Goal: Transaction & Acquisition: Purchase product/service

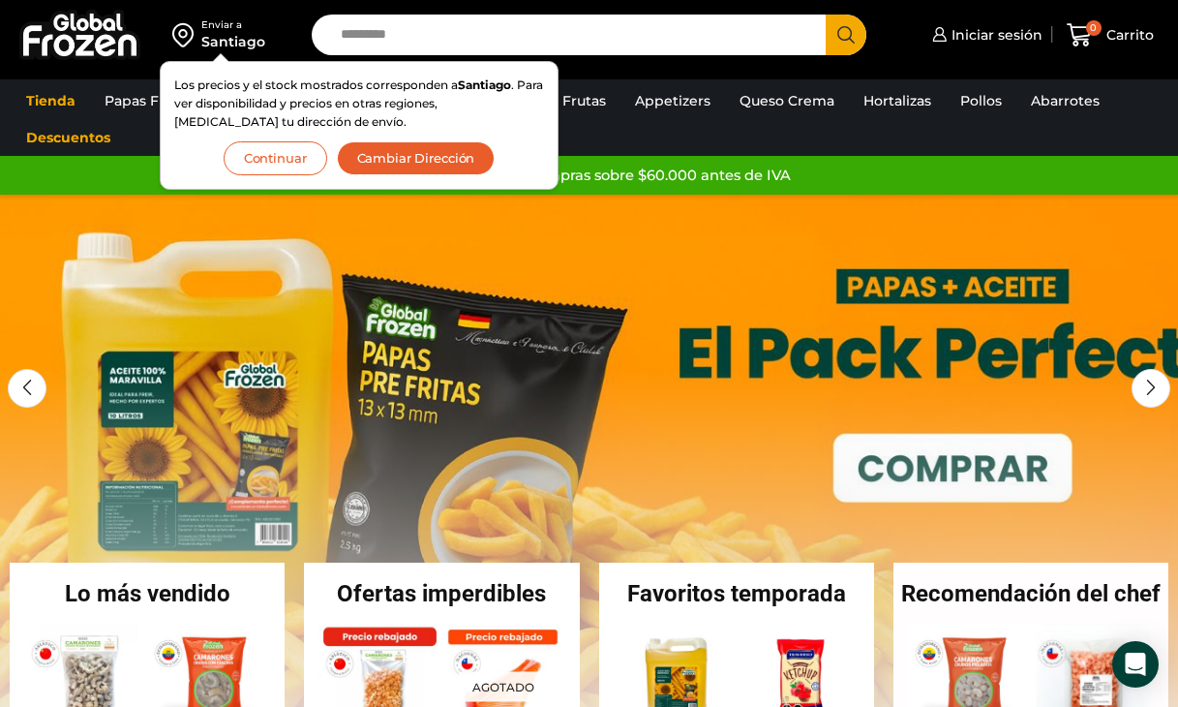
click at [282, 149] on button "Continuar" at bounding box center [276, 158] width 104 height 34
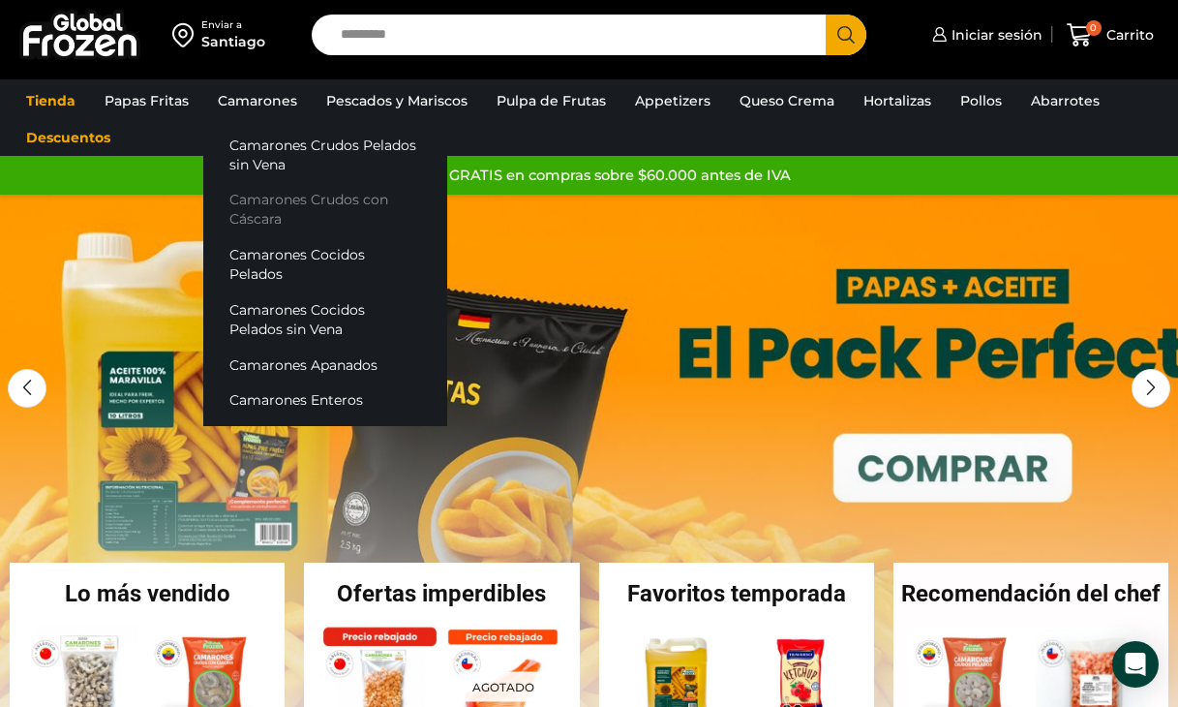
click at [282, 195] on link "Camarones Crudos con Cáscara" at bounding box center [325, 209] width 244 height 55
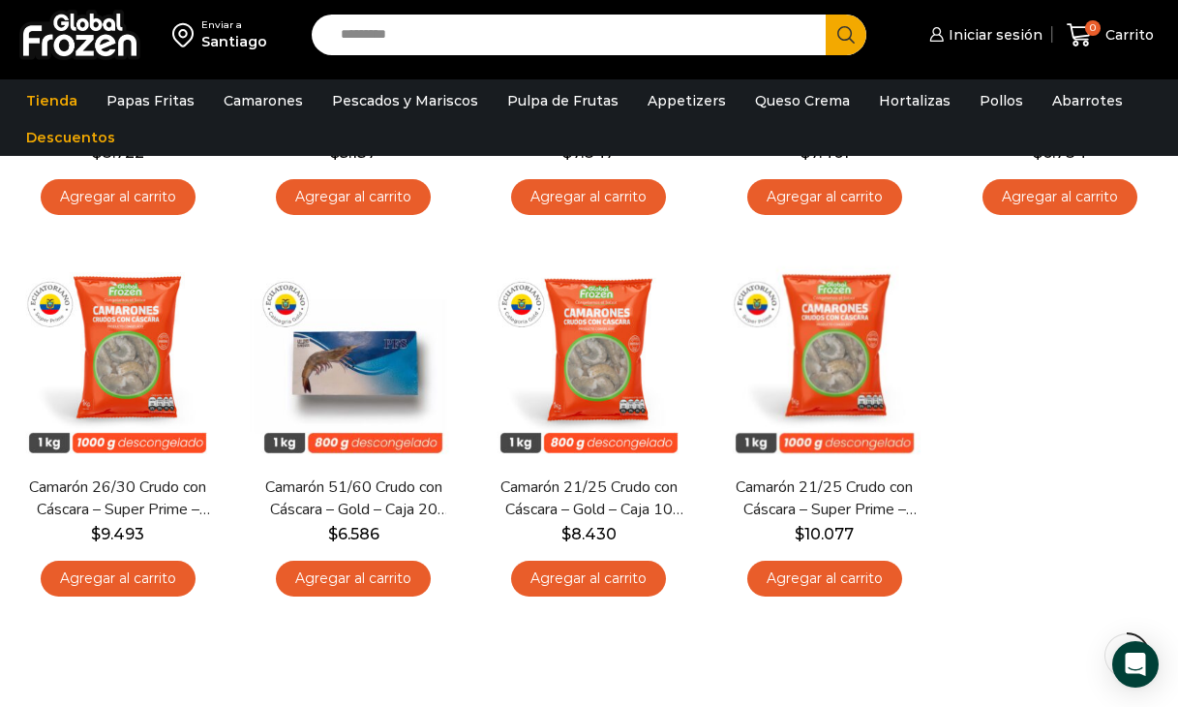
scroll to position [472, 0]
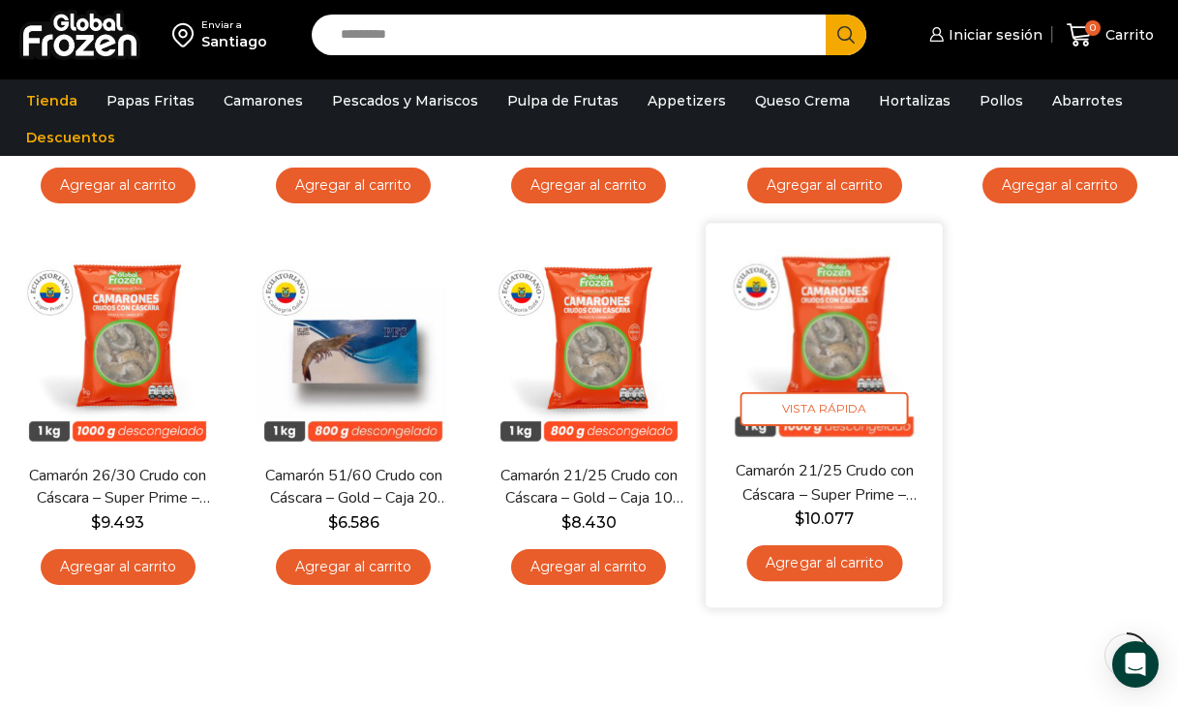
click at [819, 560] on link "Agregar al carrito" at bounding box center [825, 563] width 156 height 36
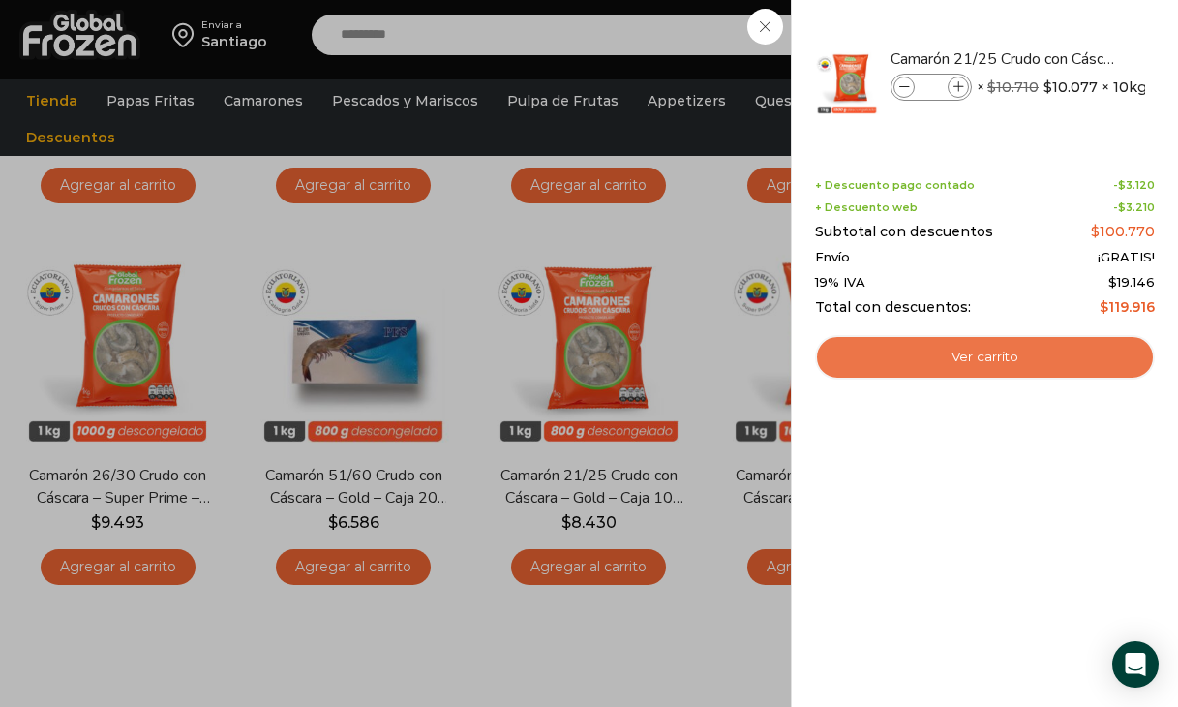
click at [981, 357] on link "Ver carrito" at bounding box center [985, 357] width 340 height 45
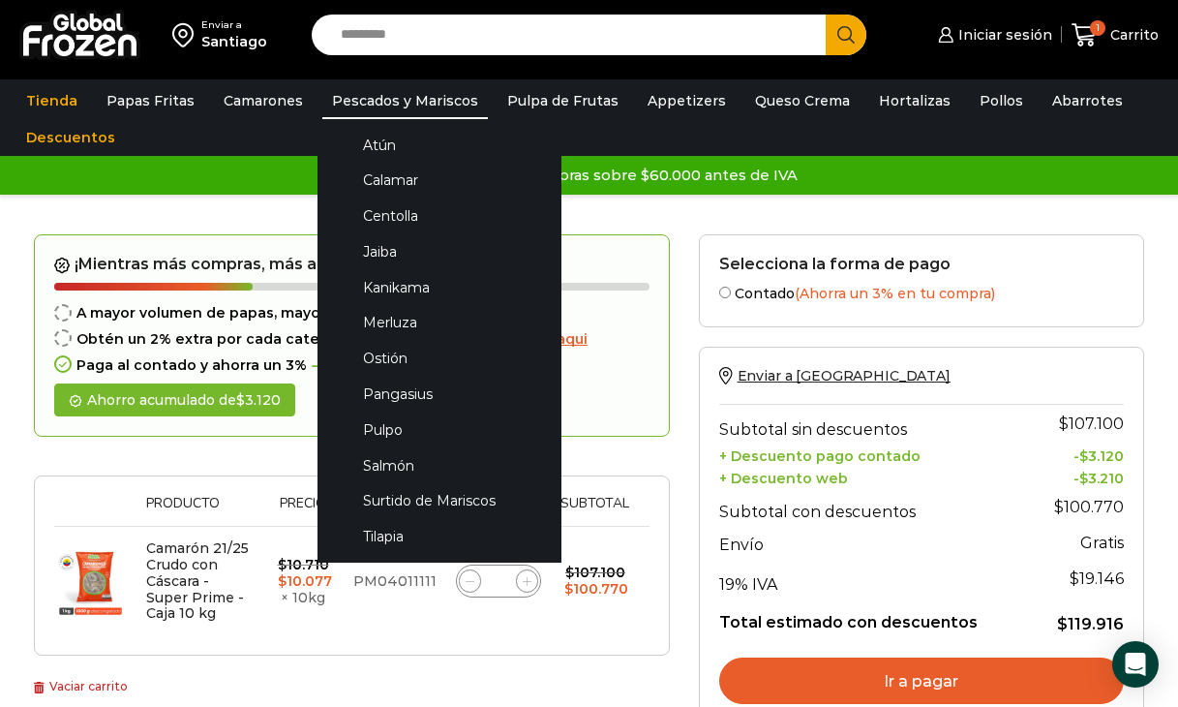
click at [433, 101] on link "Pescados y Mariscos" at bounding box center [405, 100] width 166 height 37
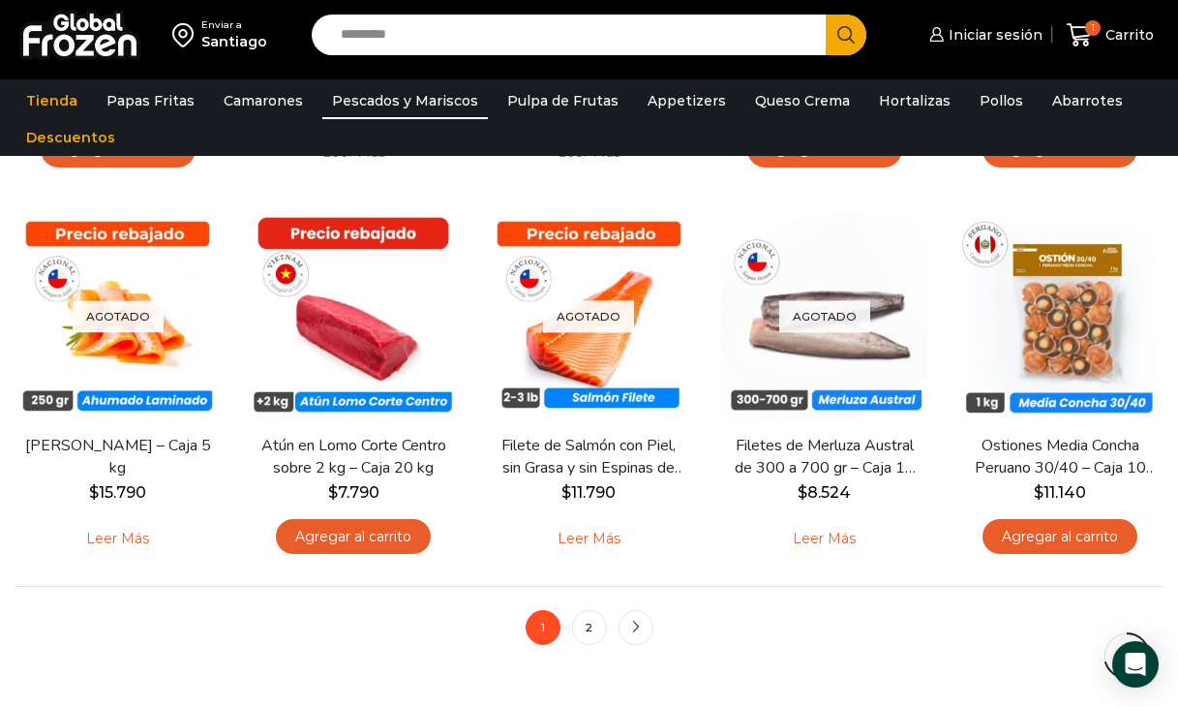
scroll to position [1267, 0]
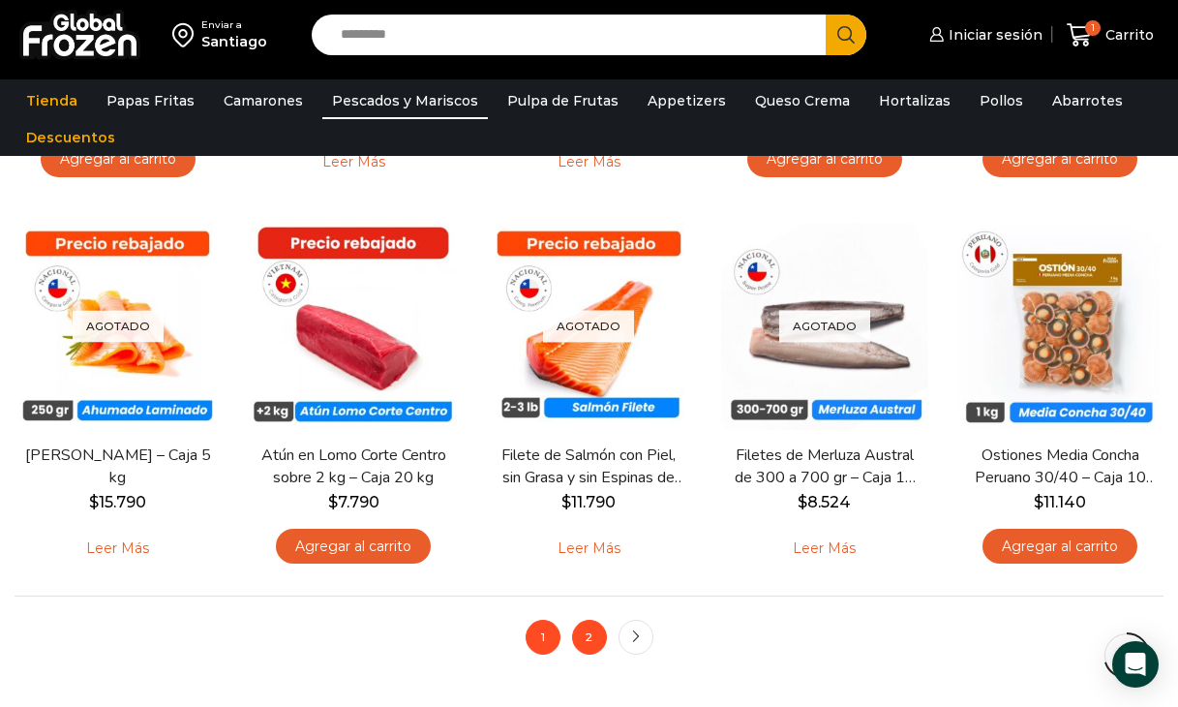
click at [584, 631] on link "2" at bounding box center [589, 637] width 35 height 35
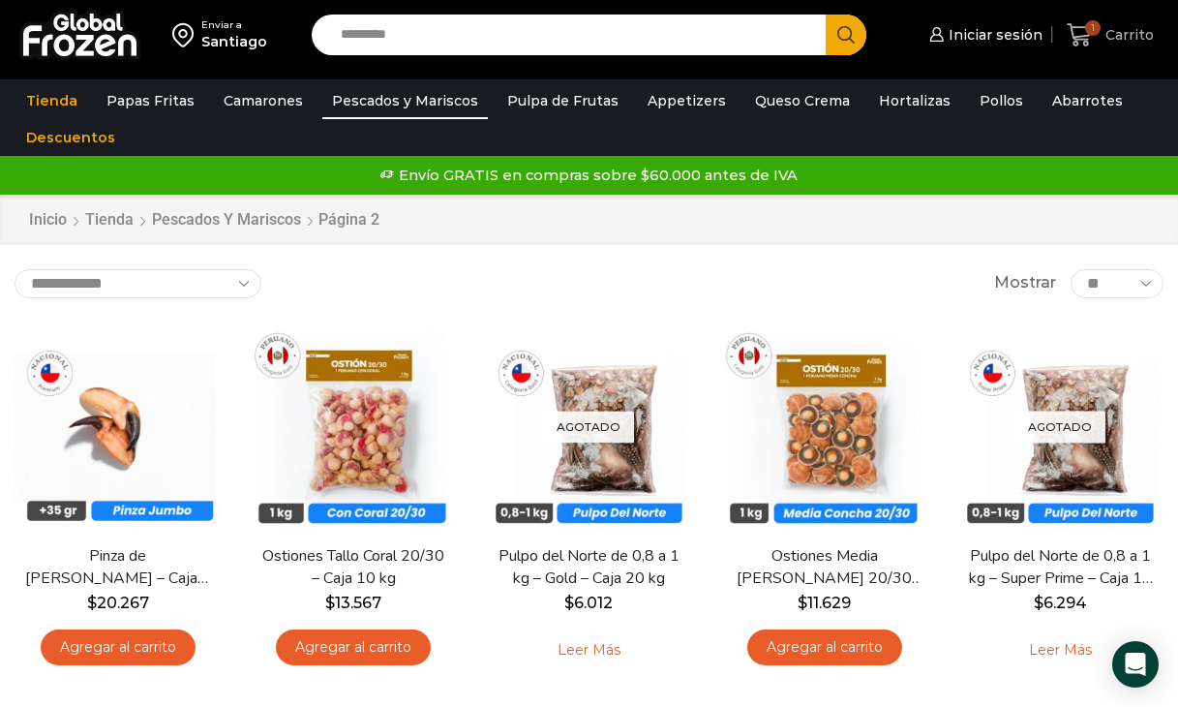
click at [1111, 30] on span "Carrito" at bounding box center [1127, 34] width 53 height 19
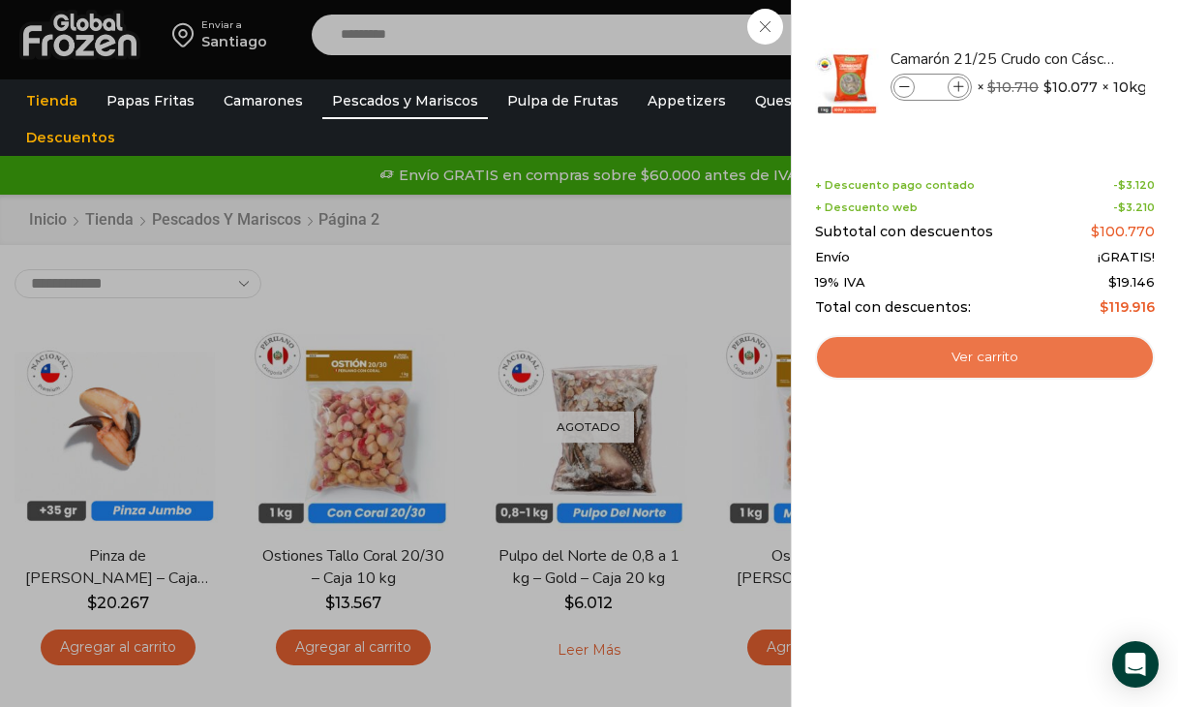
click at [965, 352] on link "Ver carrito" at bounding box center [985, 357] width 340 height 45
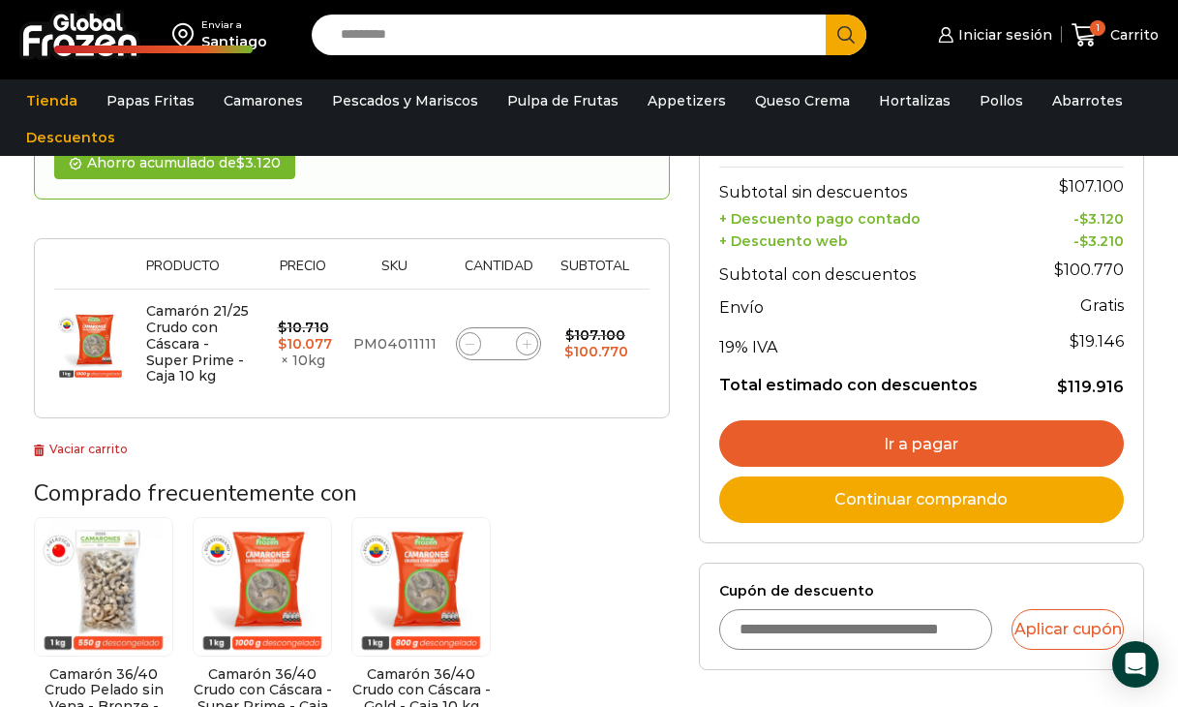
scroll to position [260, 0]
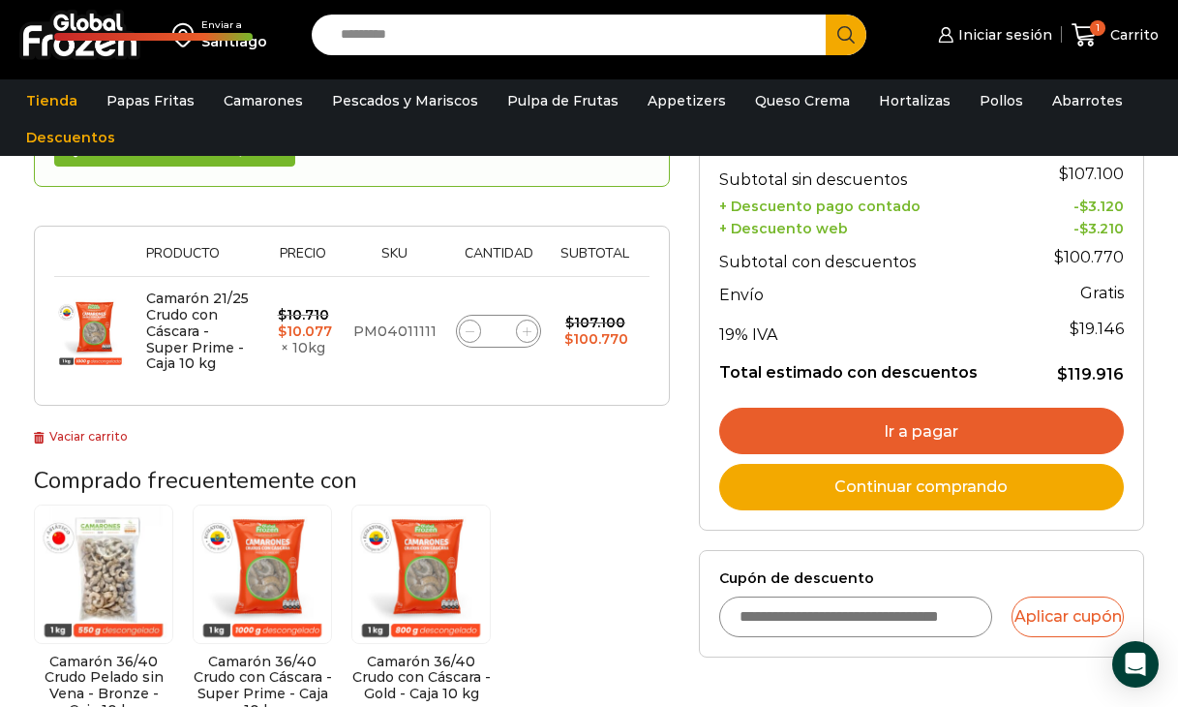
click at [927, 420] on link "Ir a pagar" at bounding box center [921, 431] width 405 height 46
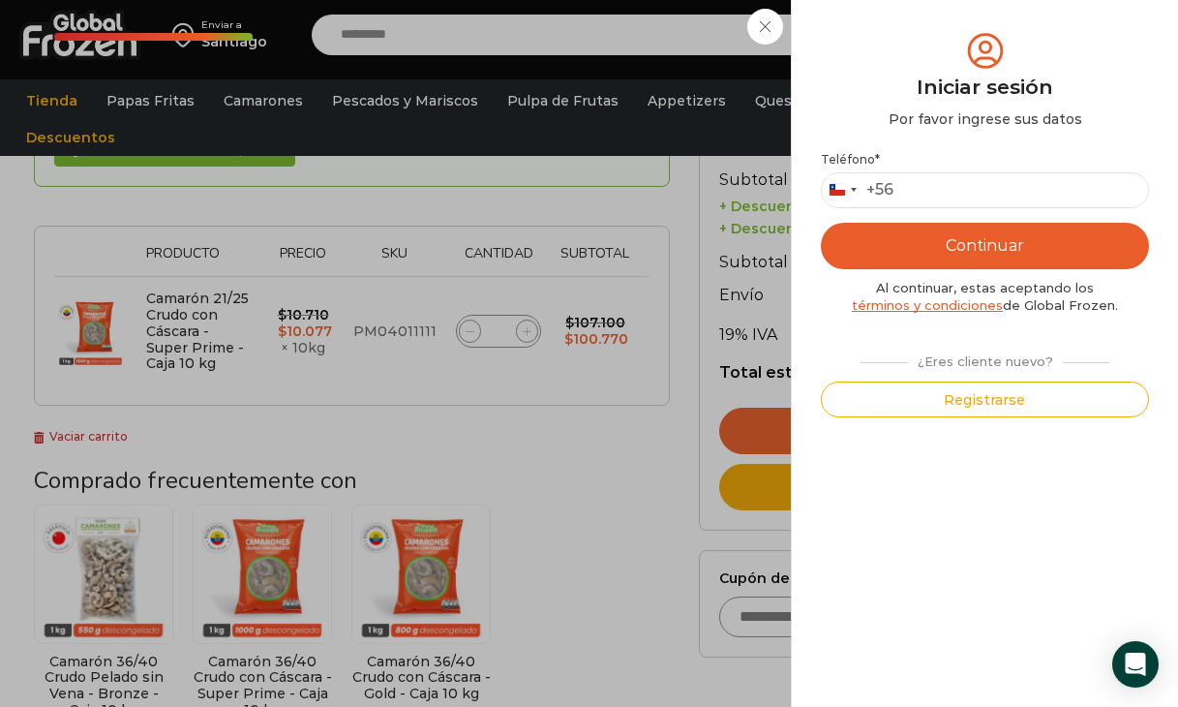
click at [933, 54] on div "Iniciar sesión Mi cuenta Login Register Iniciar sesión Por favor ingrese sus da…" at bounding box center [992, 34] width 118 height 39
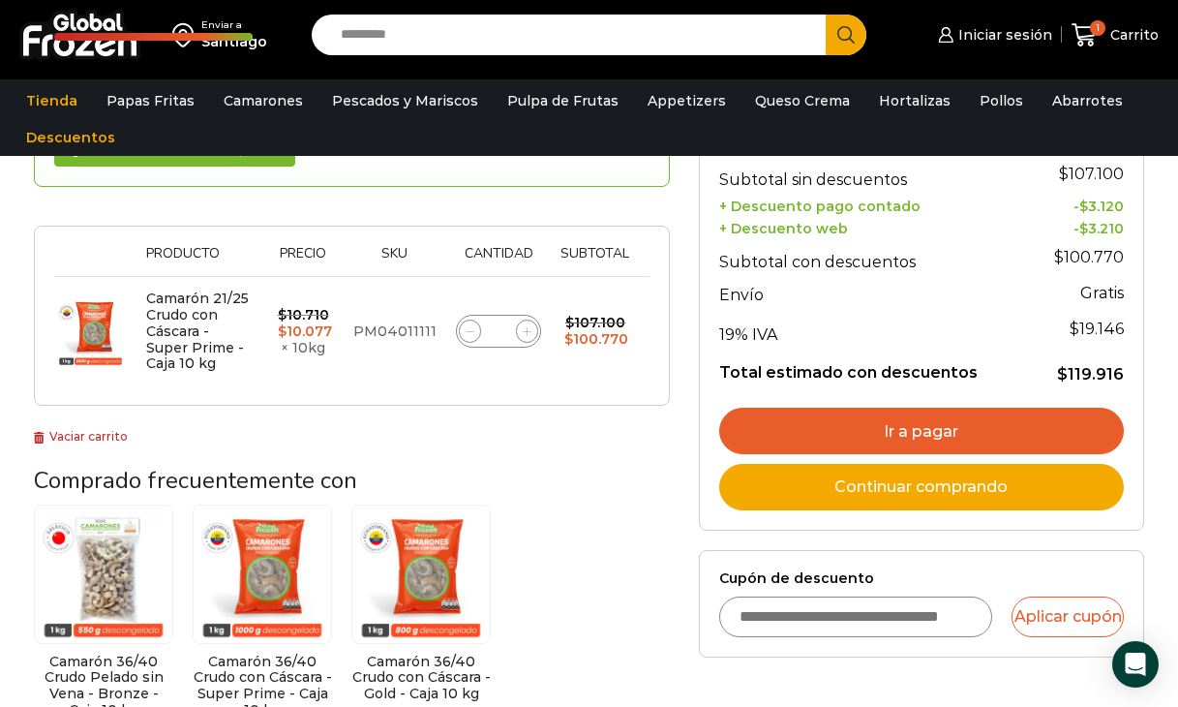
click at [782, 604] on input "Cupón de descuento" at bounding box center [856, 616] width 274 height 41
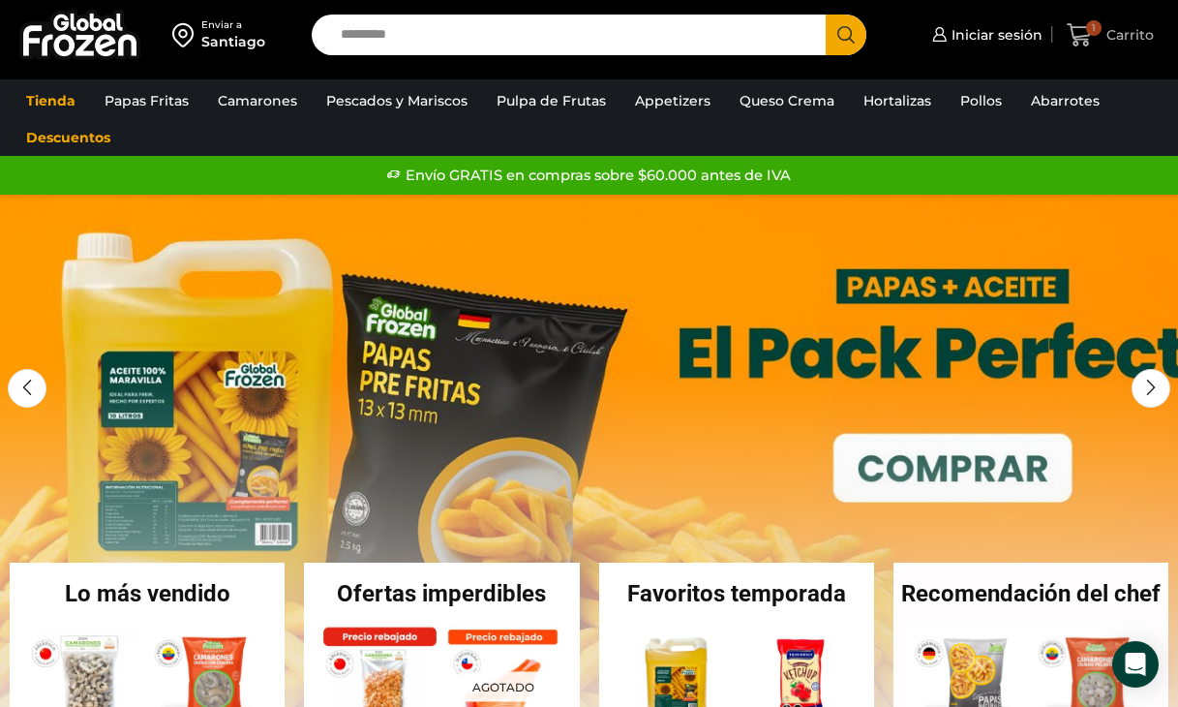
click at [1141, 33] on span "Carrito" at bounding box center [1128, 34] width 52 height 19
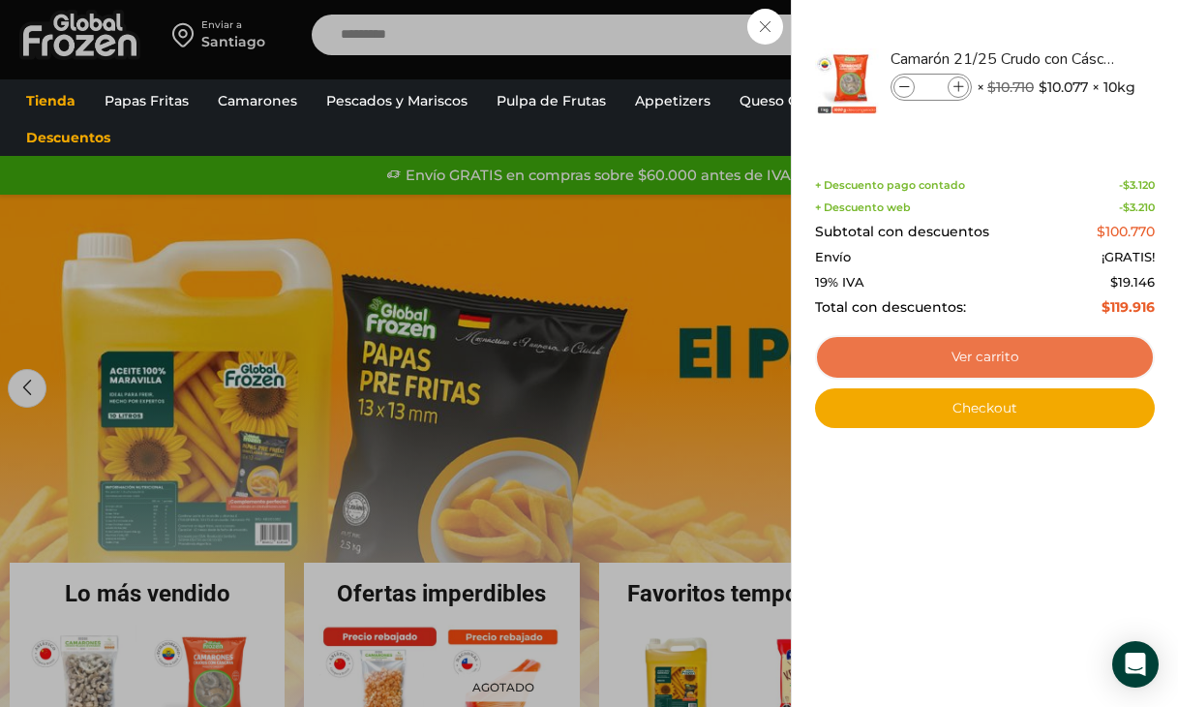
click at [946, 354] on link "Ver carrito" at bounding box center [985, 357] width 340 height 45
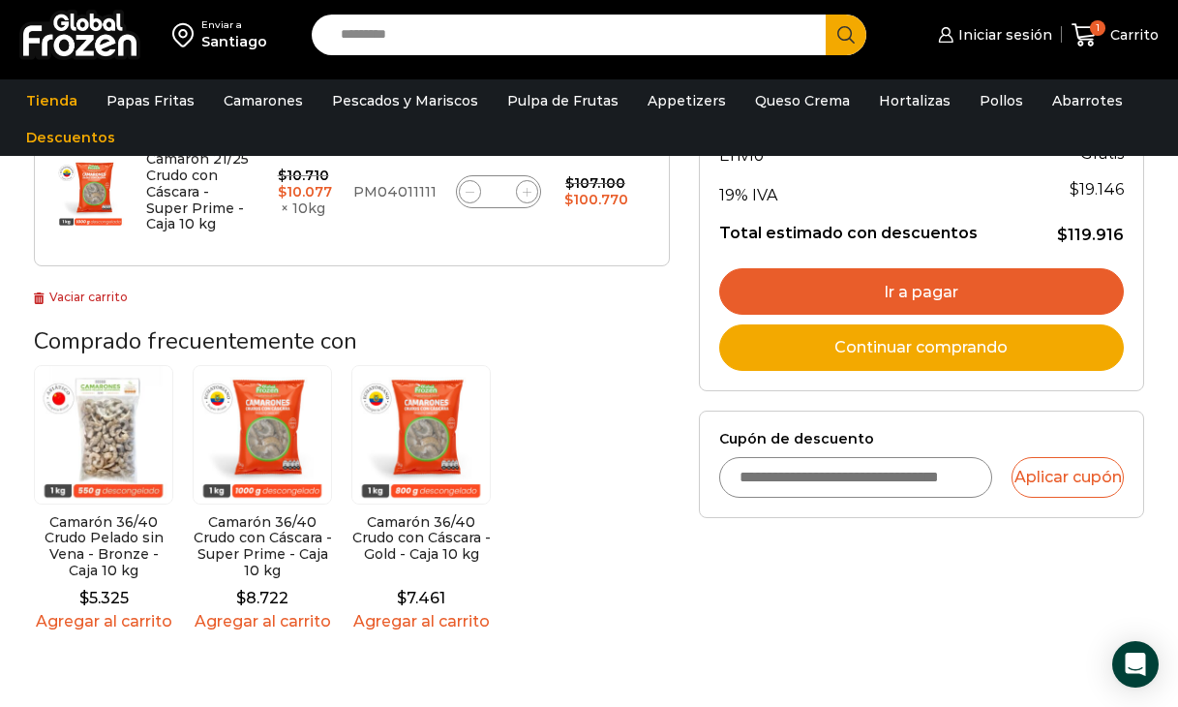
scroll to position [400, 0]
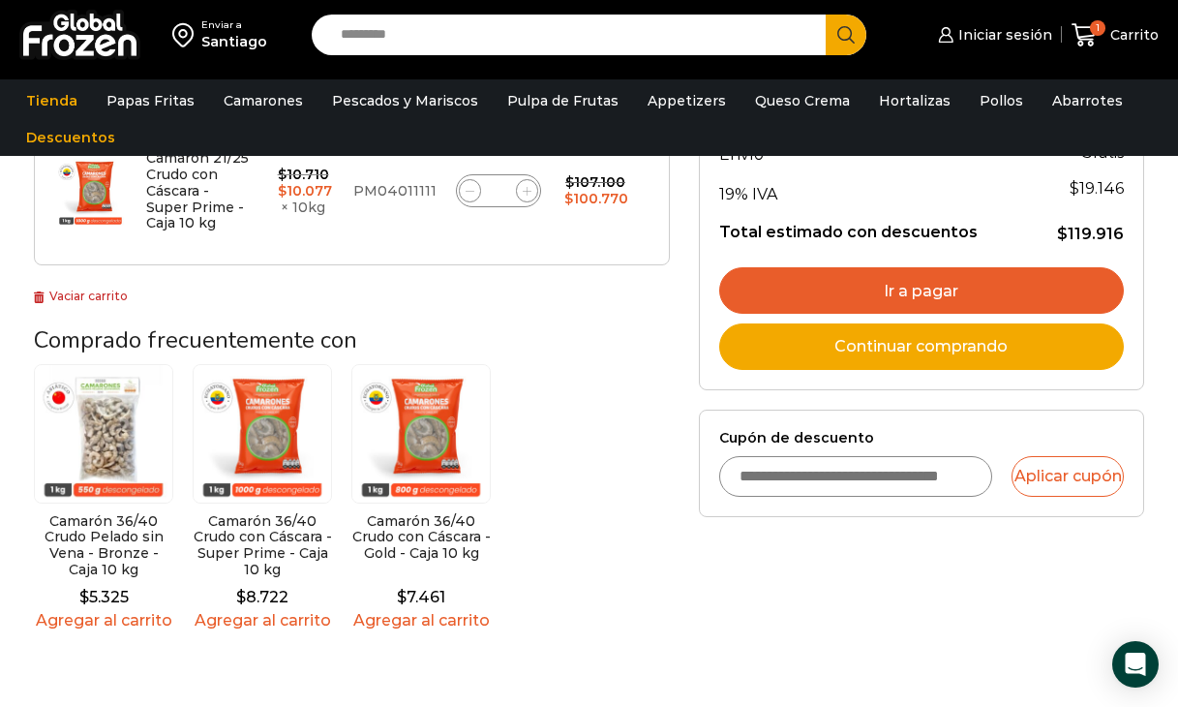
click at [875, 470] on input "Cupón de descuento" at bounding box center [856, 476] width 274 height 41
type input "****"
click at [1077, 464] on button "Aplicar cupón" at bounding box center [1068, 476] width 112 height 41
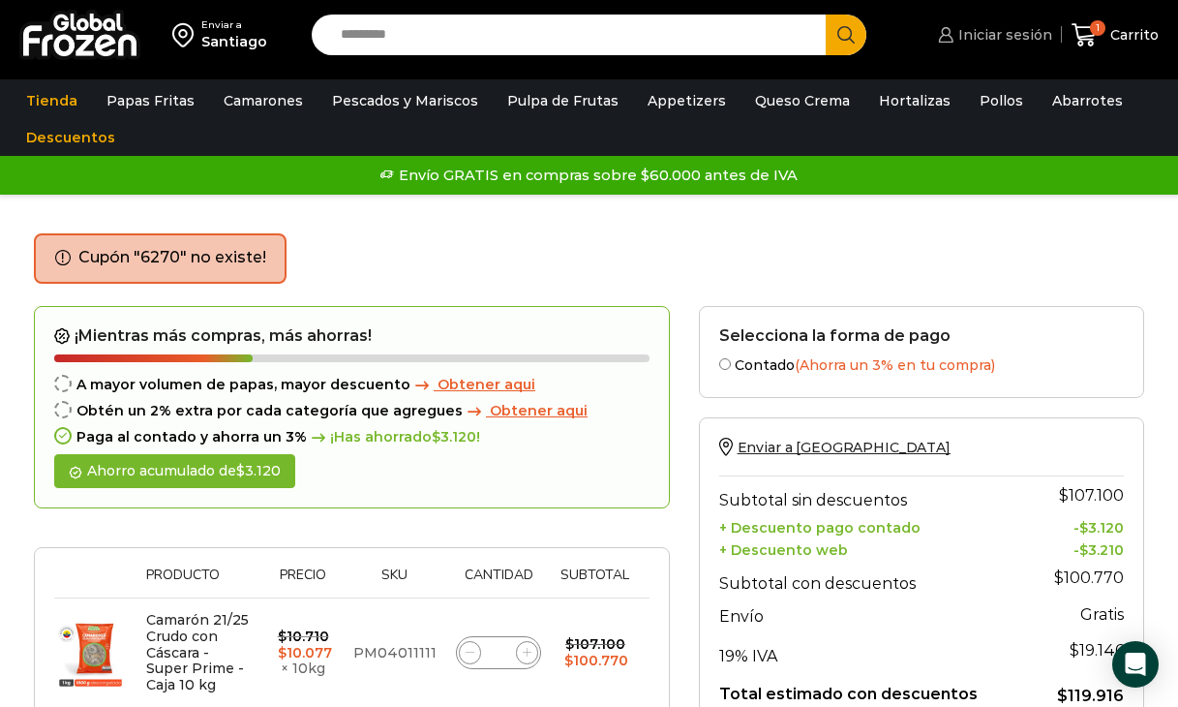
click at [998, 36] on span "Iniciar sesión" at bounding box center [1003, 34] width 99 height 19
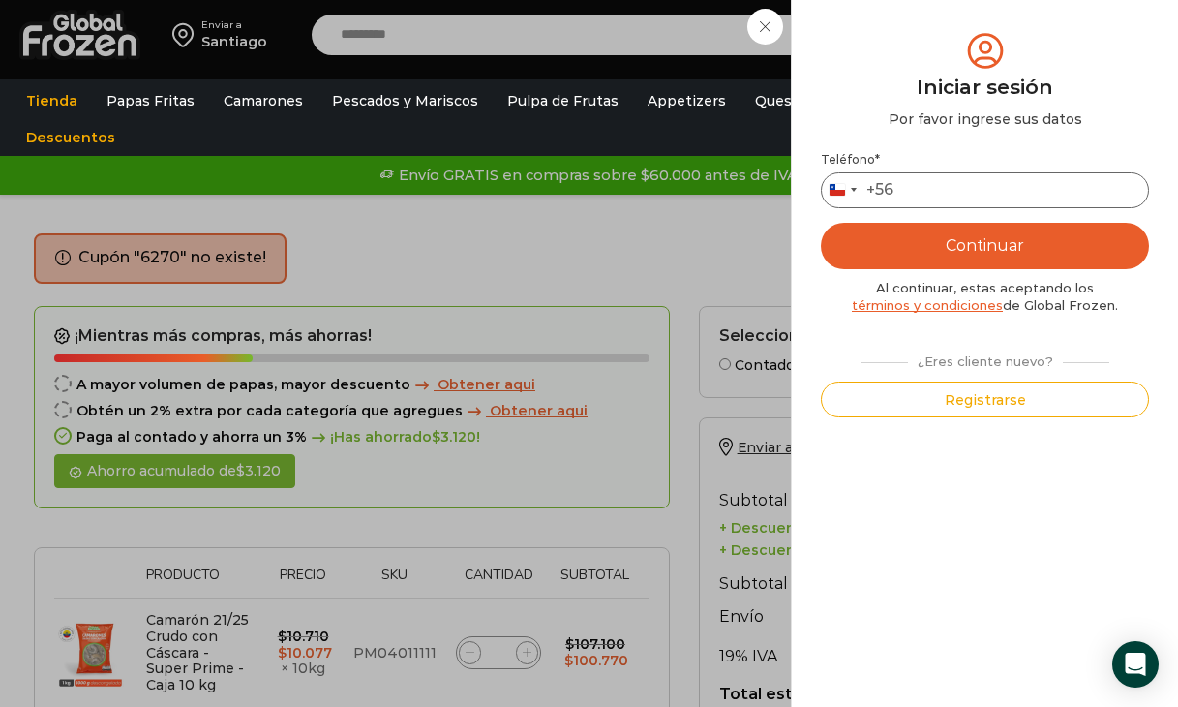
click at [927, 187] on input "Teléfono *" at bounding box center [985, 190] width 328 height 36
type input "*********"
click at [1019, 240] on button "Continuar" at bounding box center [985, 246] width 328 height 46
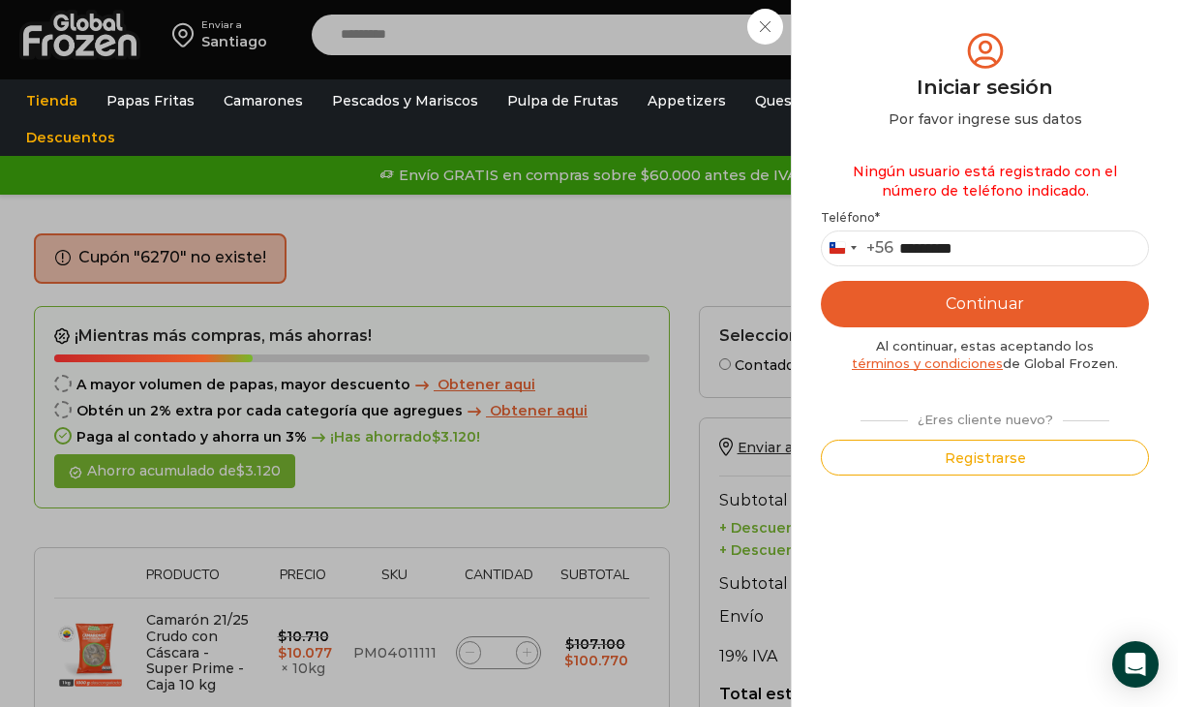
click at [971, 458] on button "Registrarse" at bounding box center [985, 458] width 328 height 36
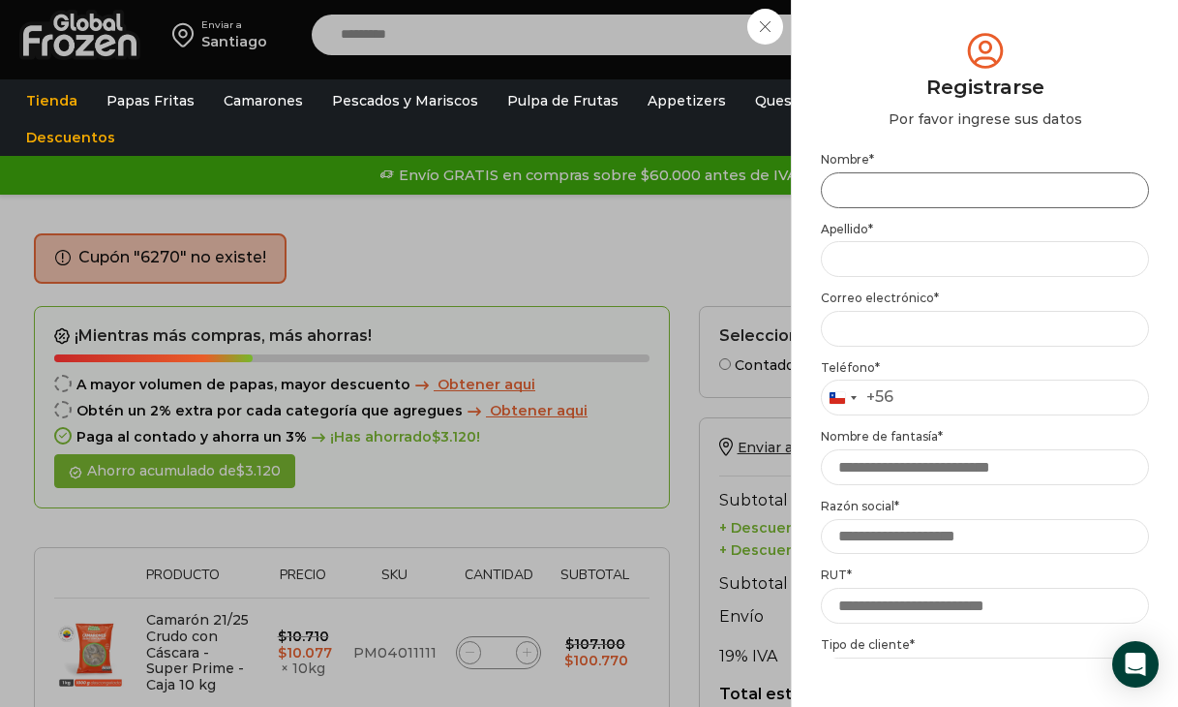
click at [951, 181] on input "Nombre *" at bounding box center [985, 190] width 328 height 36
type input "******"
type input "**********"
click at [910, 334] on input "Email address *" at bounding box center [985, 329] width 328 height 36
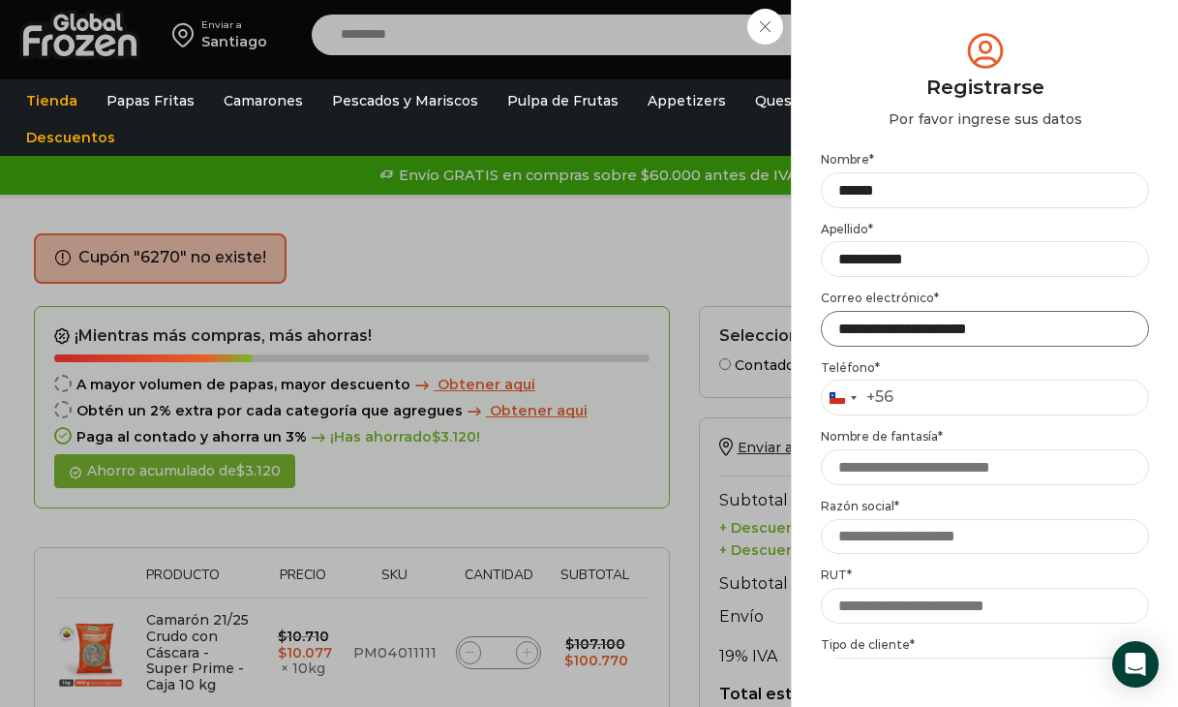
type input "**********"
click at [927, 406] on input "Teléfono *" at bounding box center [985, 398] width 328 height 36
type input "*********"
click at [927, 464] on input "Nombre de fantasía *" at bounding box center [985, 467] width 328 height 36
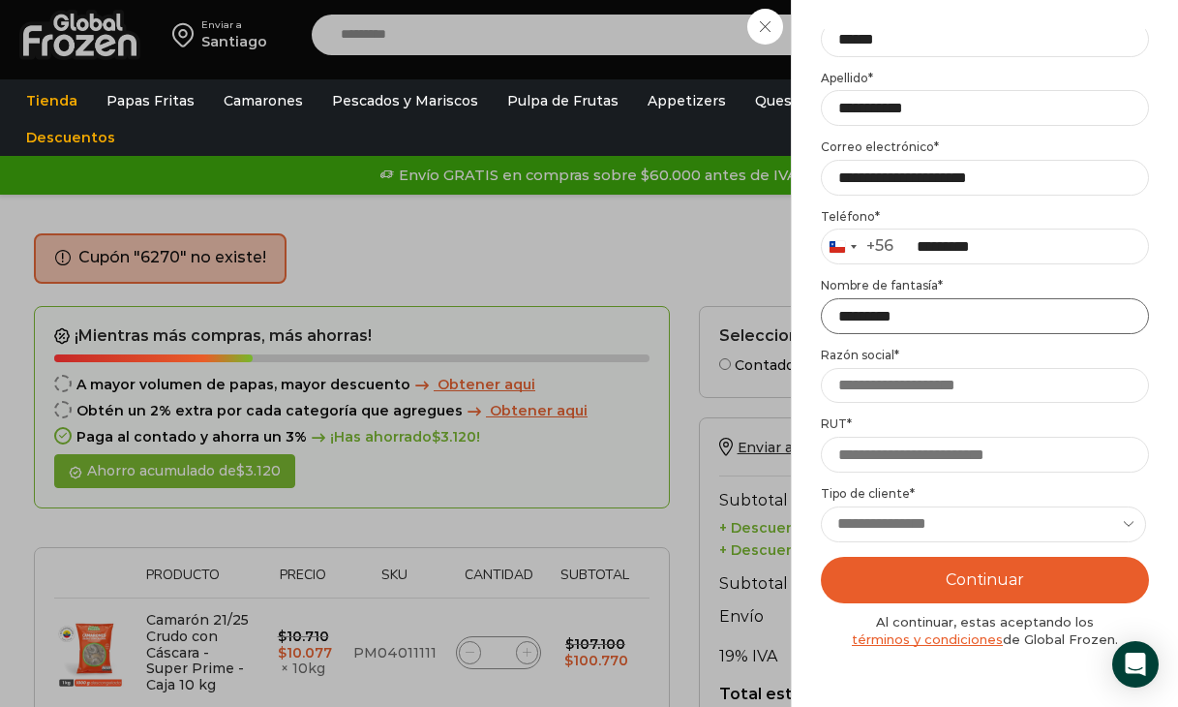
scroll to position [156, 0]
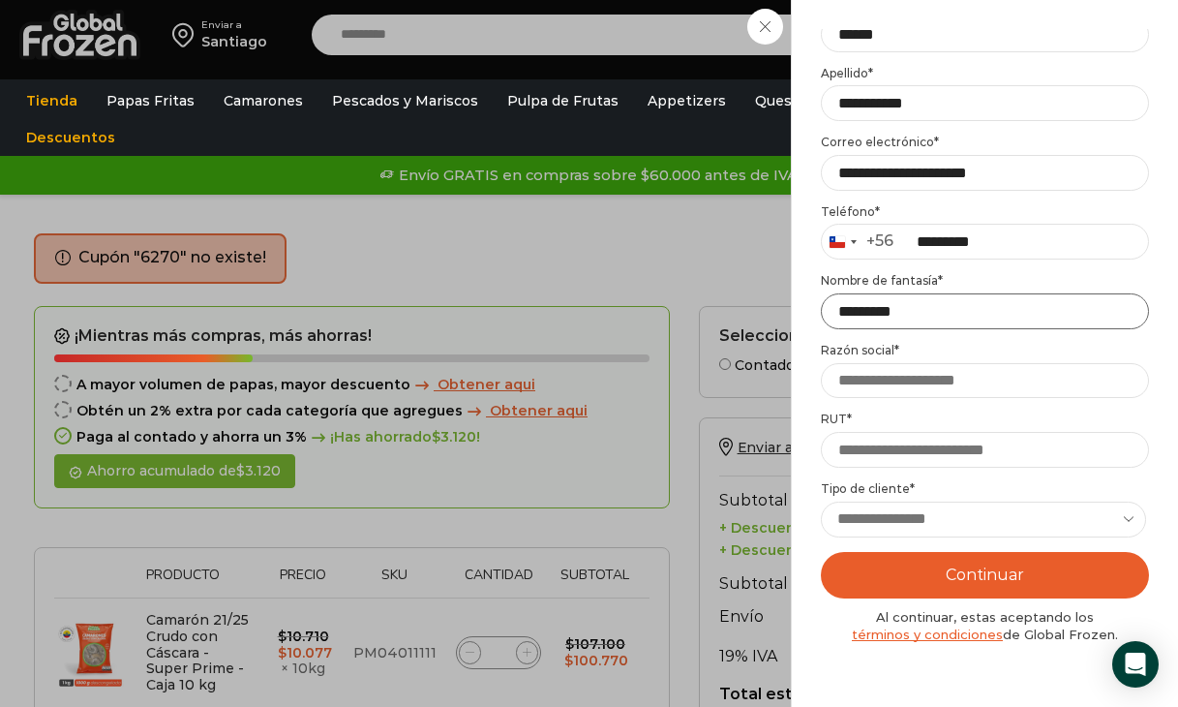
type input "*********"
select select "********"
click at [932, 438] on input "RUT *" at bounding box center [985, 450] width 328 height 36
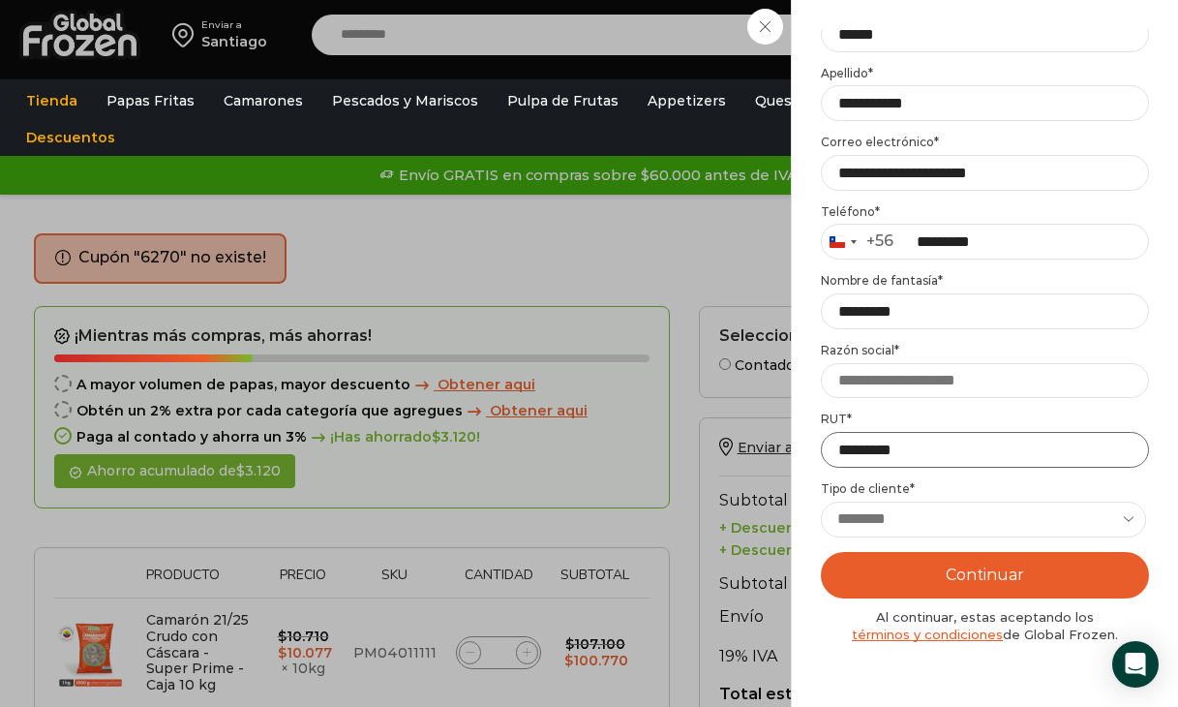
type input "**********"
click at [959, 373] on input "Razón social *" at bounding box center [985, 381] width 328 height 36
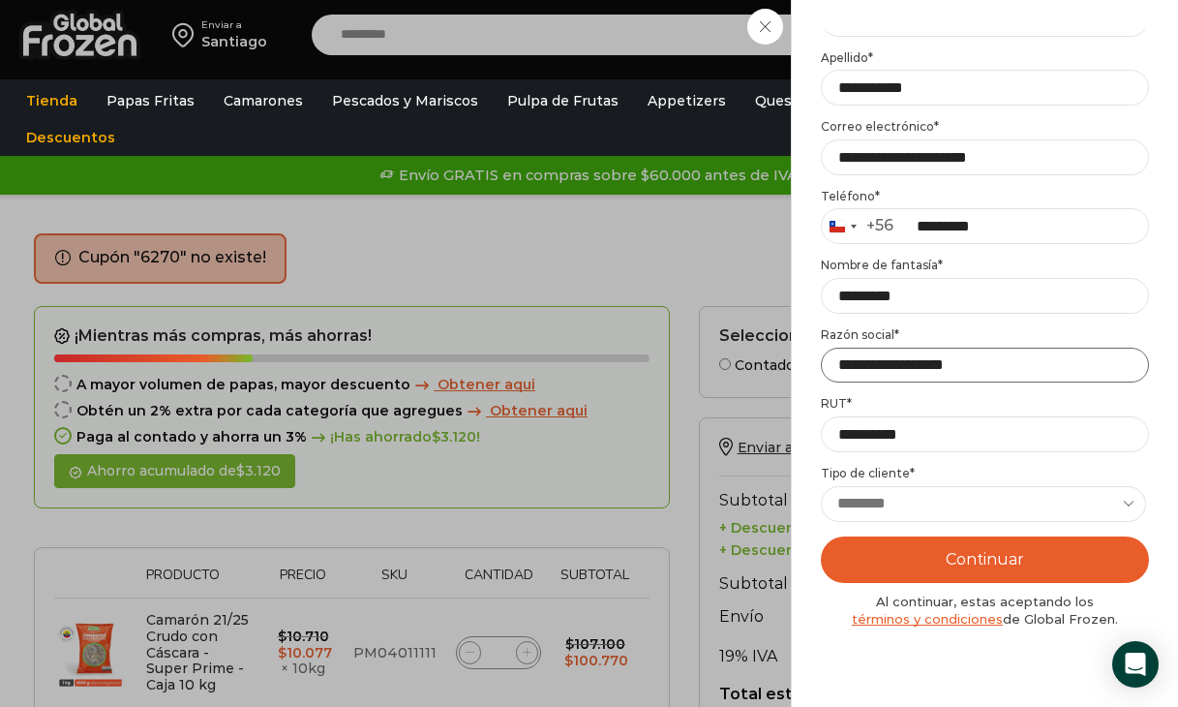
scroll to position [179, 0]
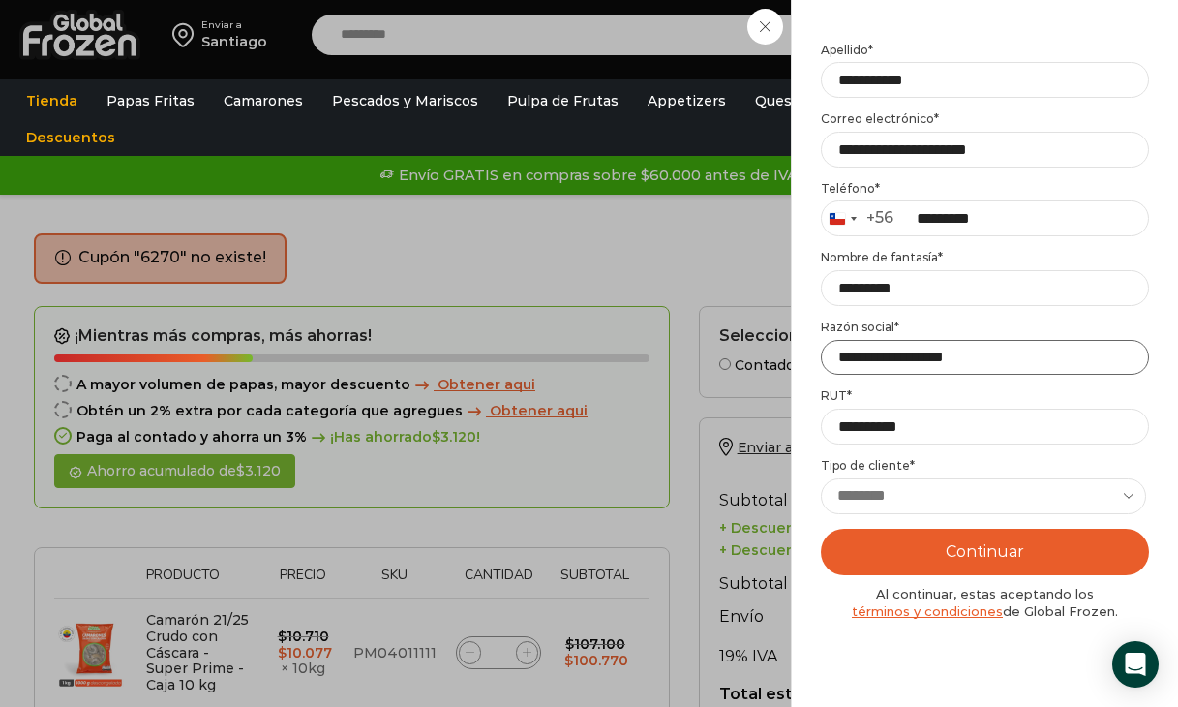
type input "**********"
click at [986, 549] on button "Continuar" at bounding box center [985, 552] width 328 height 46
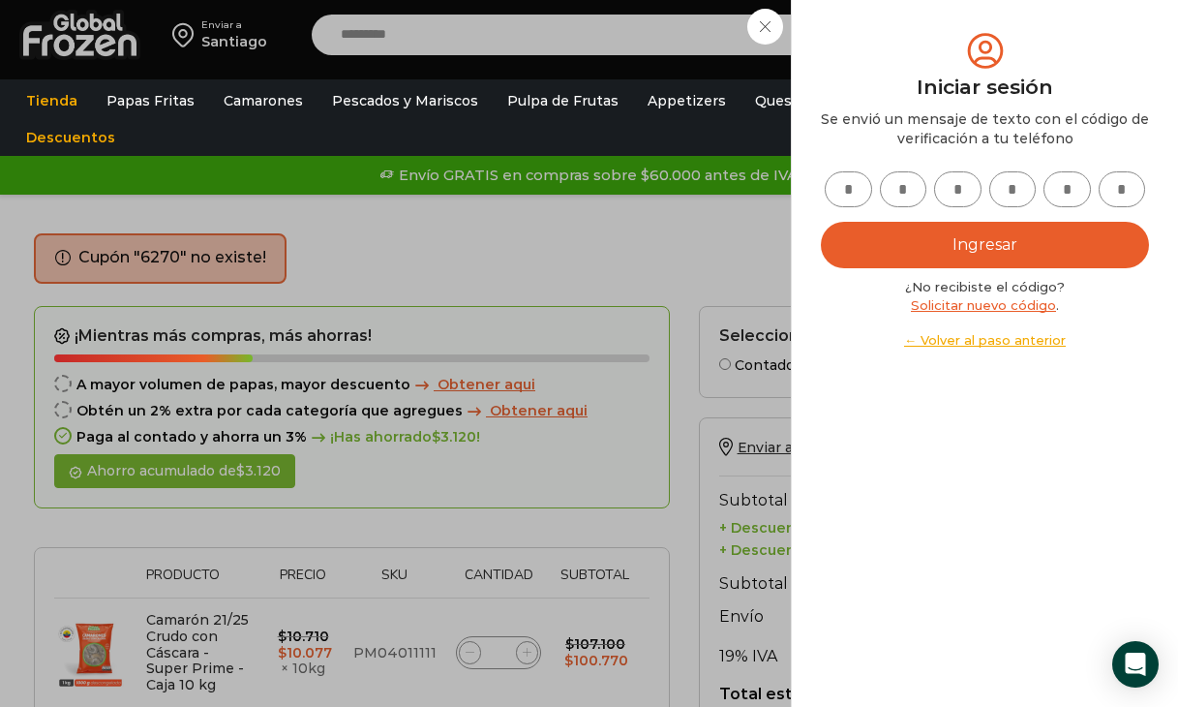
click at [836, 186] on input "text" at bounding box center [848, 189] width 47 height 36
type input "*"
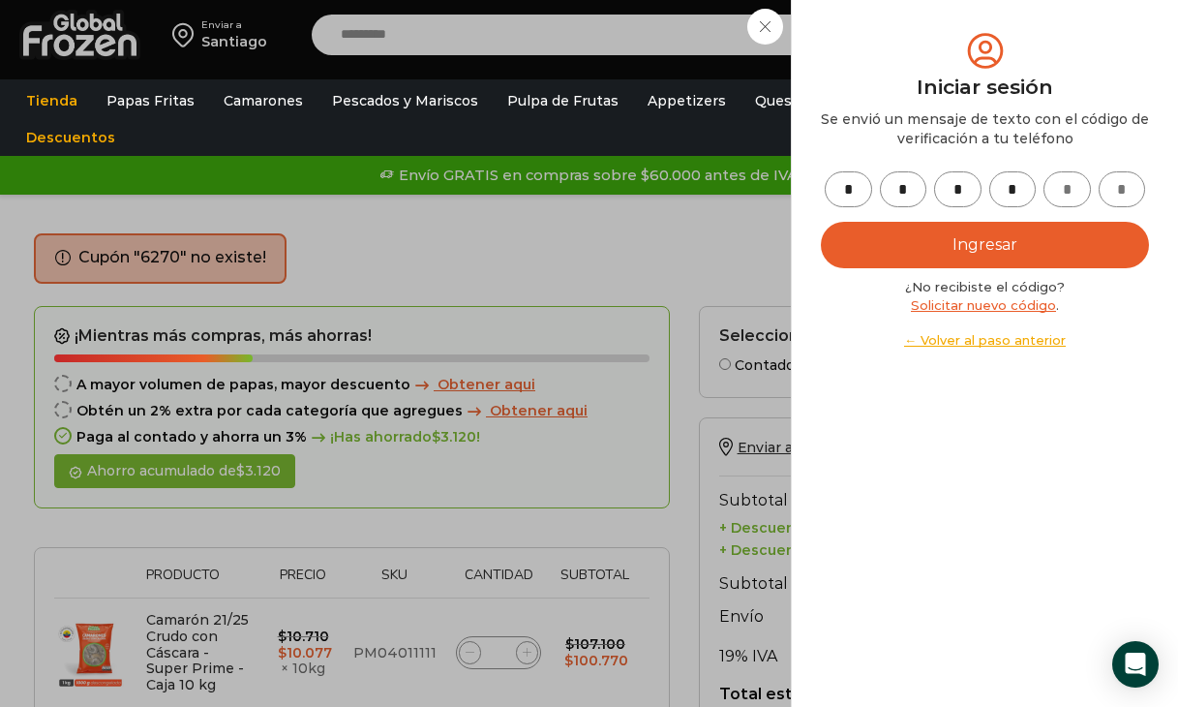
type input "*"
click at [943, 247] on button "Ingresar" at bounding box center [985, 245] width 328 height 46
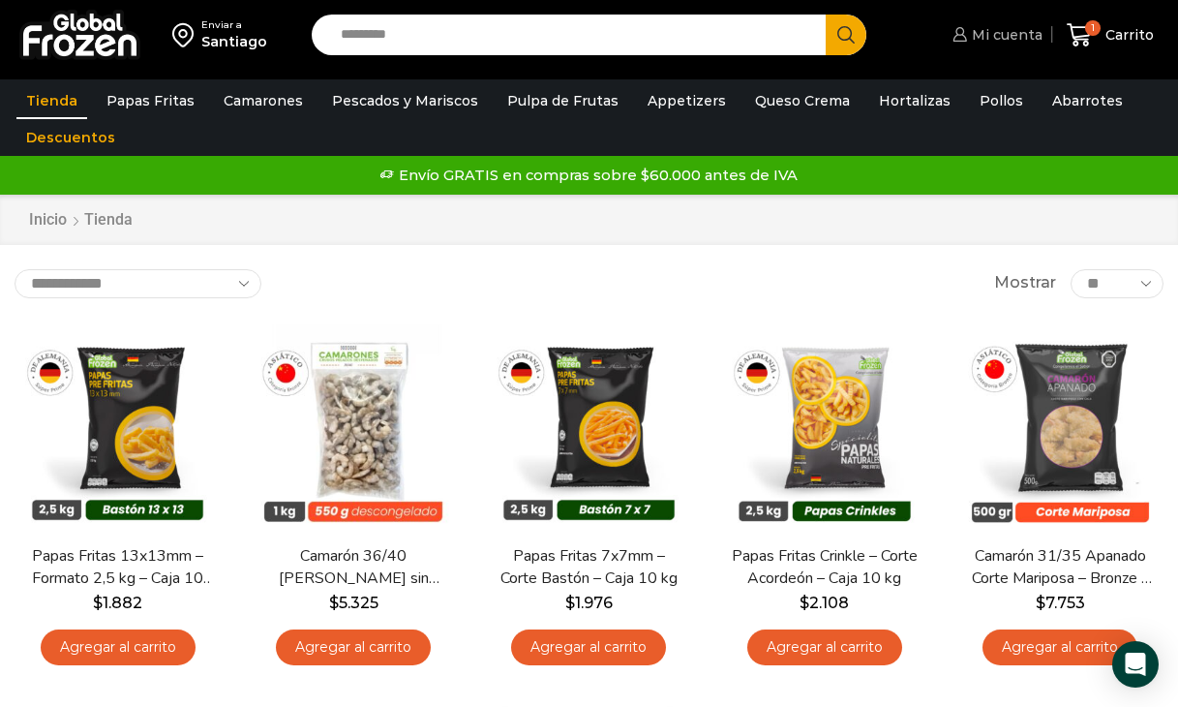
click at [1023, 35] on span "Mi cuenta" at bounding box center [1005, 34] width 76 height 19
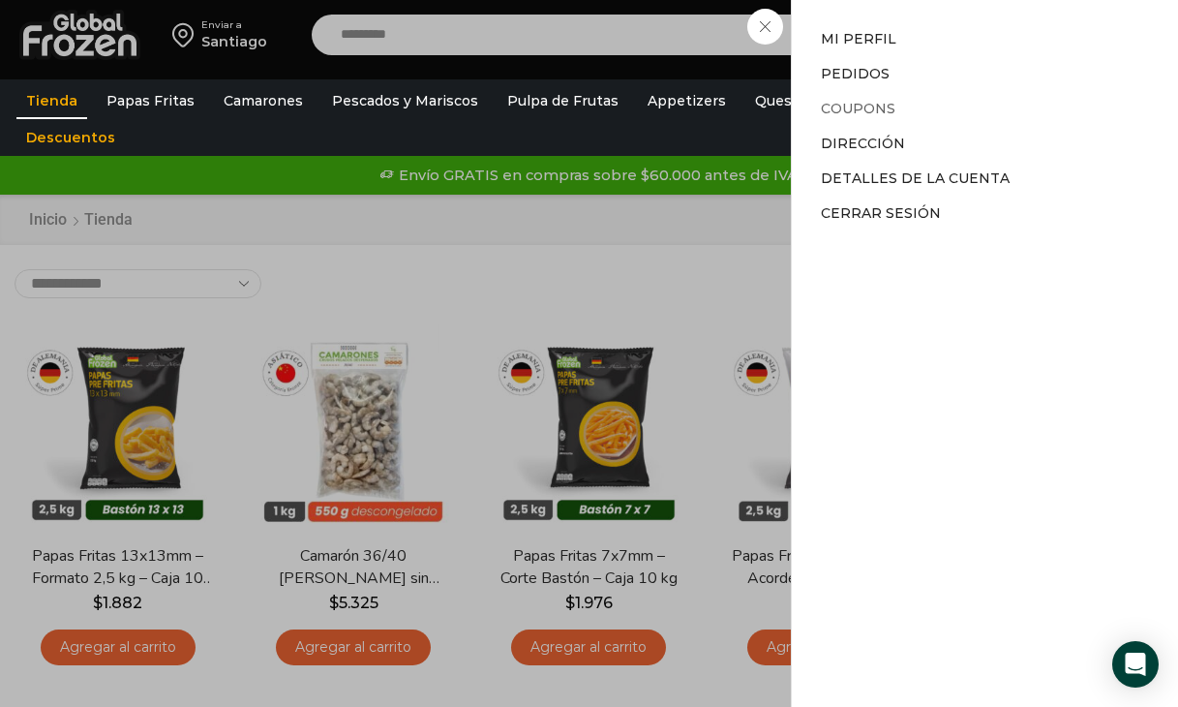
click at [863, 109] on link "Coupons" at bounding box center [858, 108] width 75 height 17
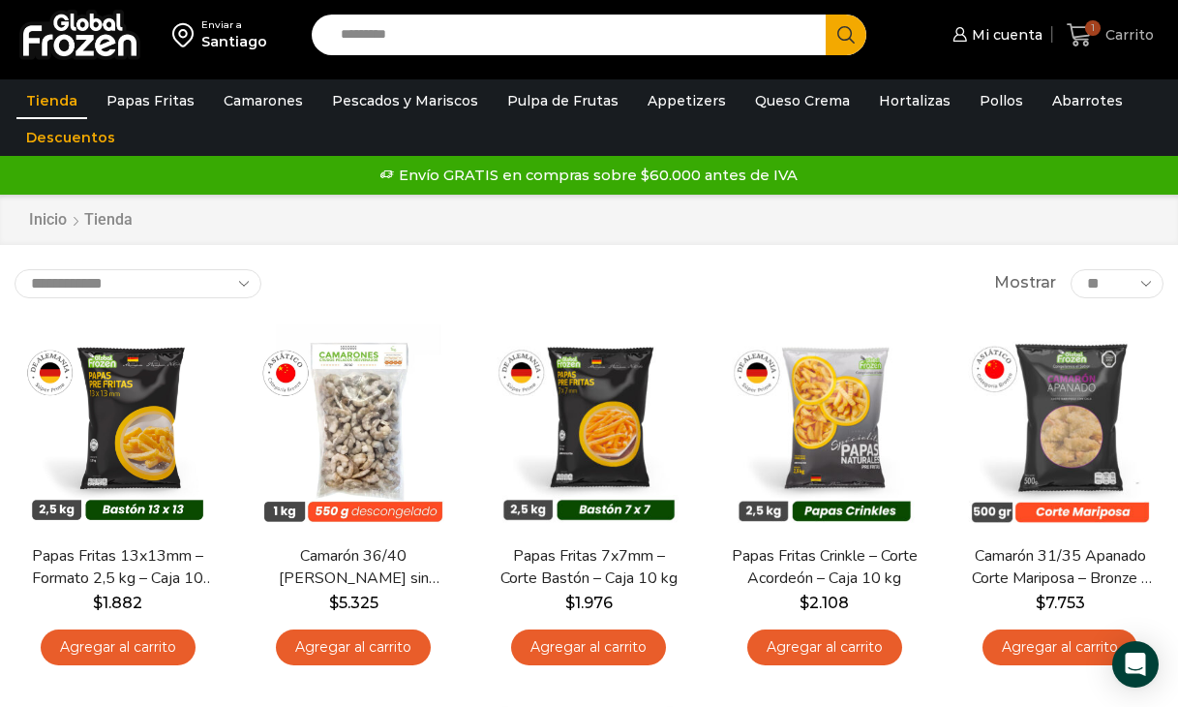
click at [1100, 36] on span "1" at bounding box center [1084, 35] width 34 height 26
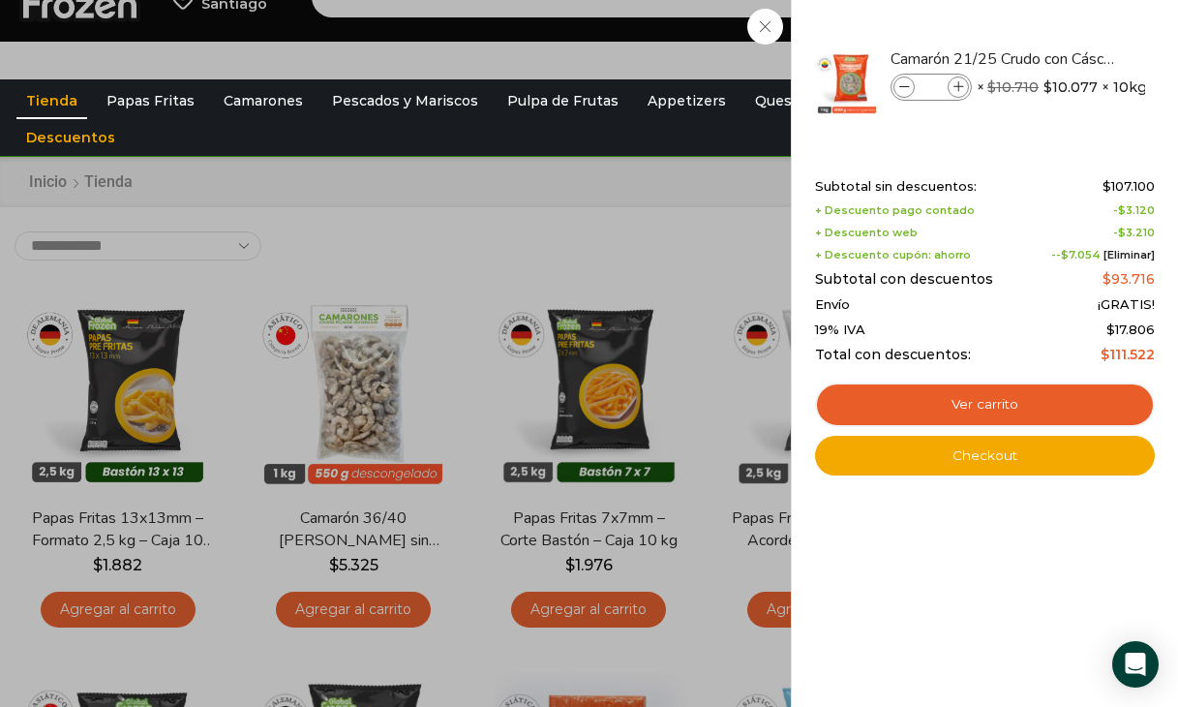
scroll to position [40, 0]
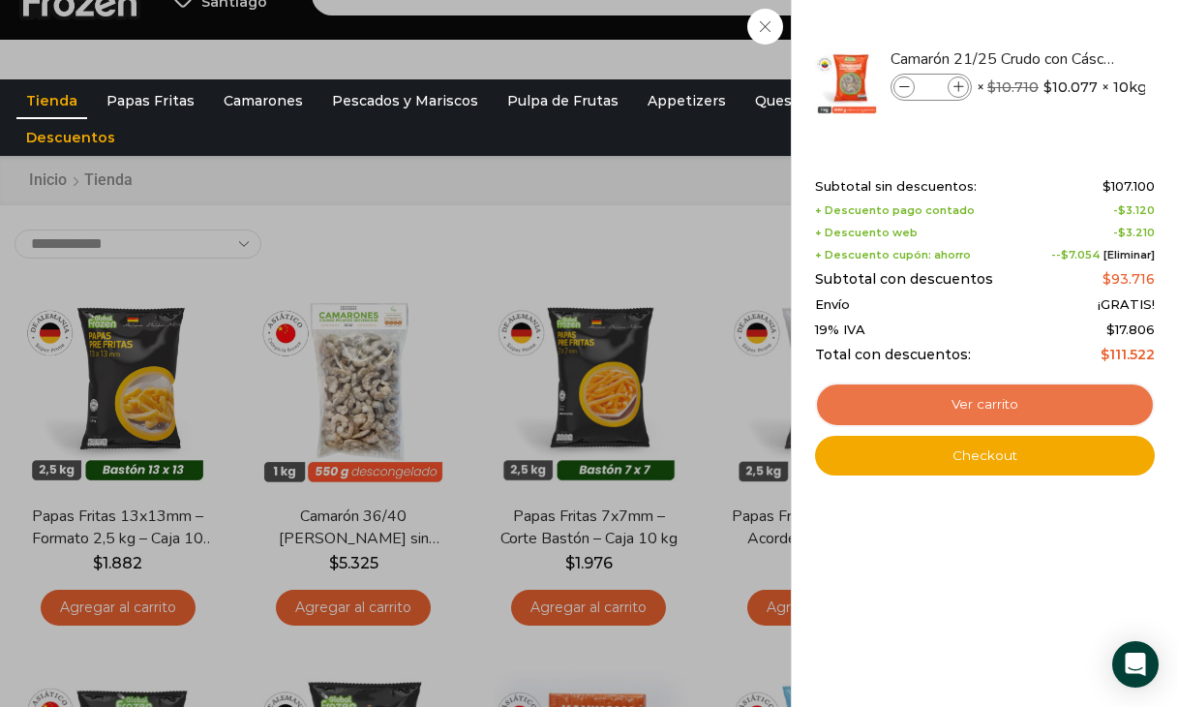
click at [912, 400] on link "Ver carrito" at bounding box center [985, 404] width 340 height 45
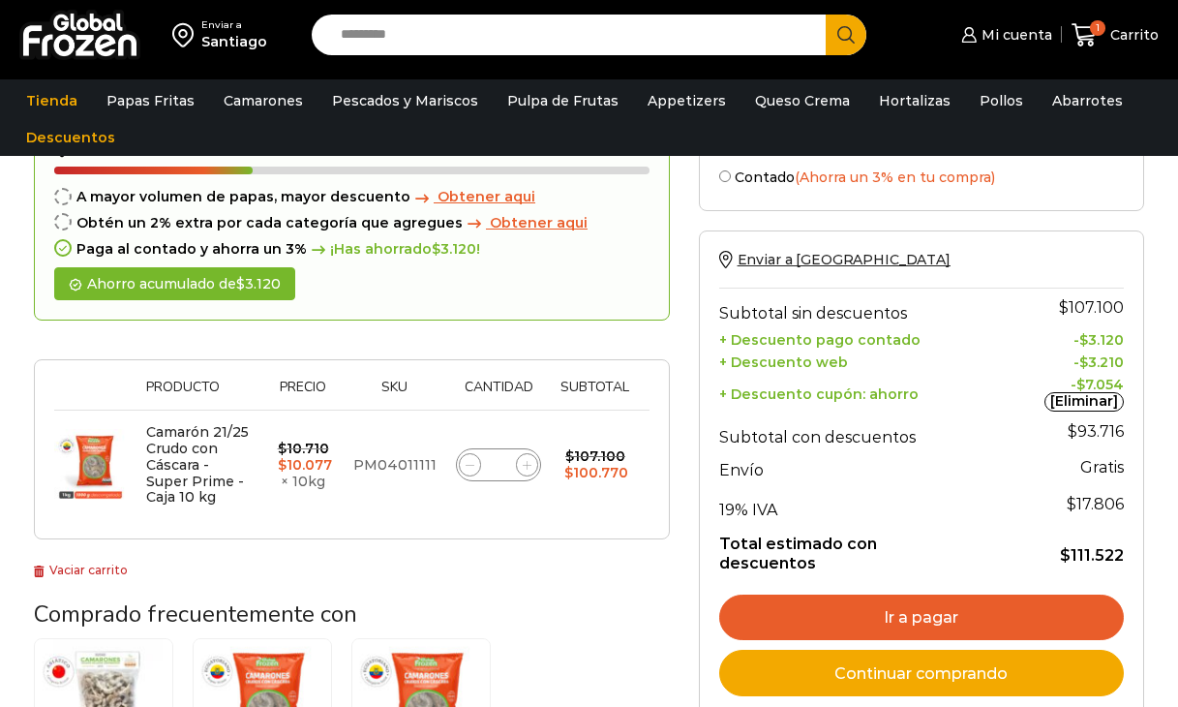
scroll to position [129, 0]
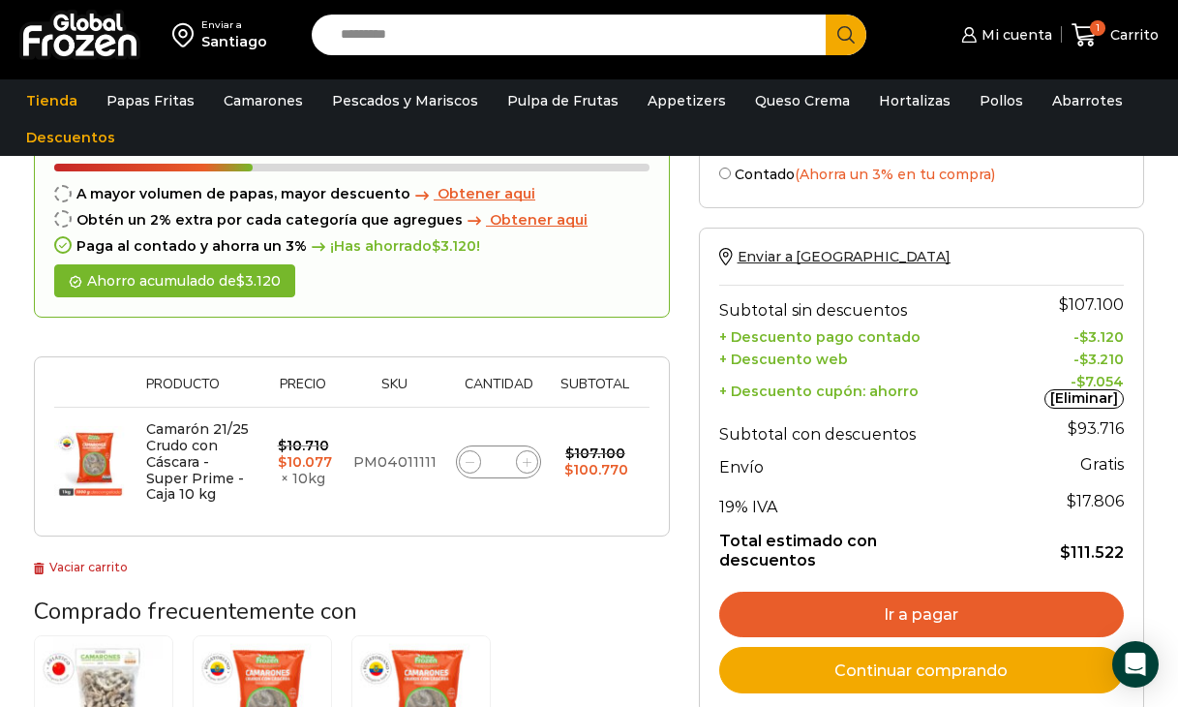
click at [902, 592] on link "Ir a pagar" at bounding box center [921, 615] width 405 height 46
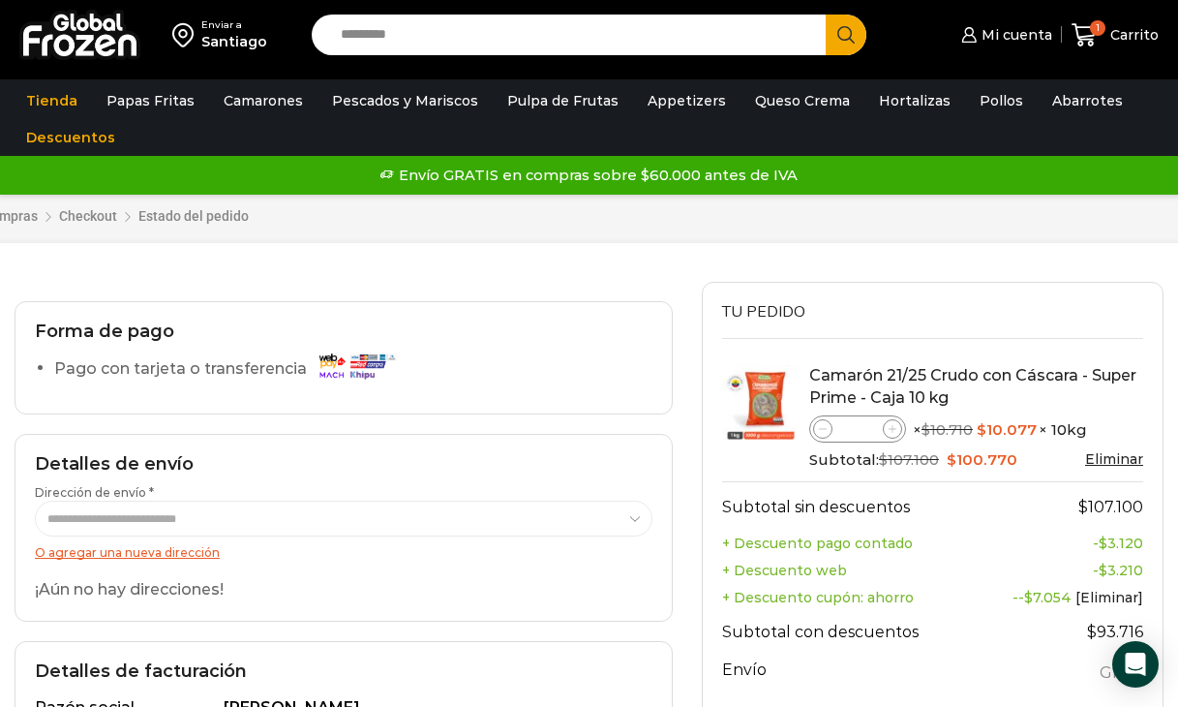
click at [127, 550] on link "O agregar una nueva dirección" at bounding box center [127, 552] width 185 height 15
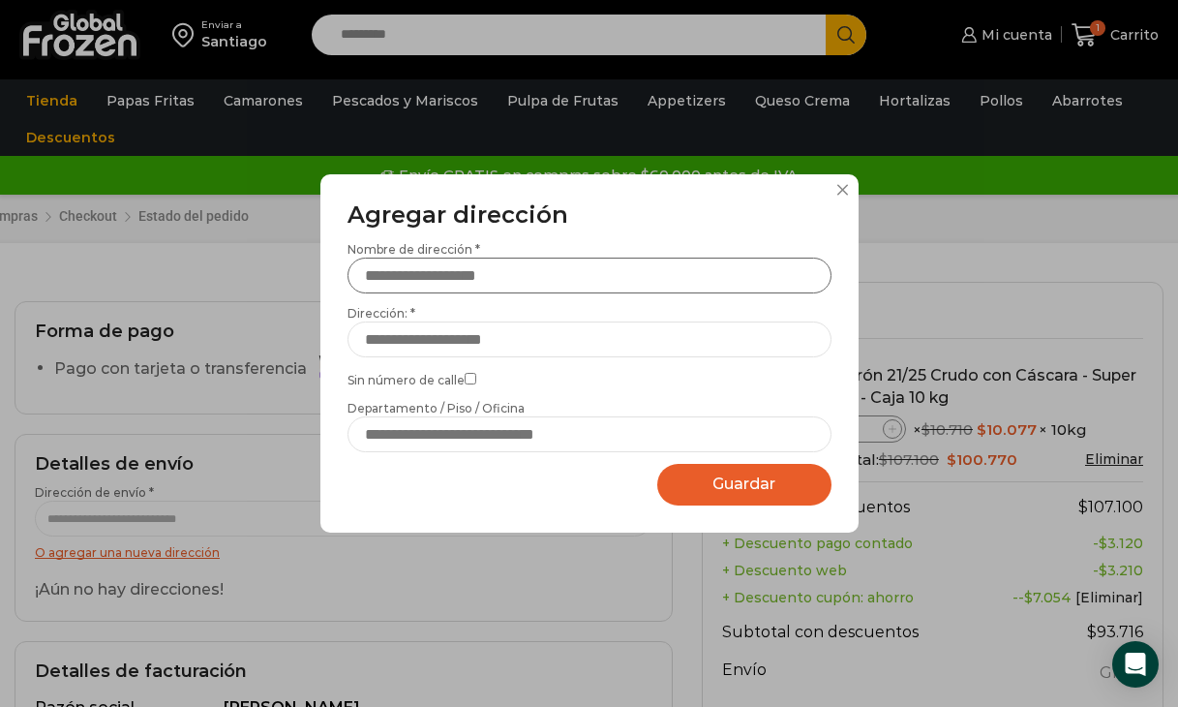
click at [383, 280] on input "Nombre de dirección *" at bounding box center [590, 276] width 484 height 36
type input "**********"
click at [387, 340] on input "Dirección: *" at bounding box center [590, 339] width 484 height 36
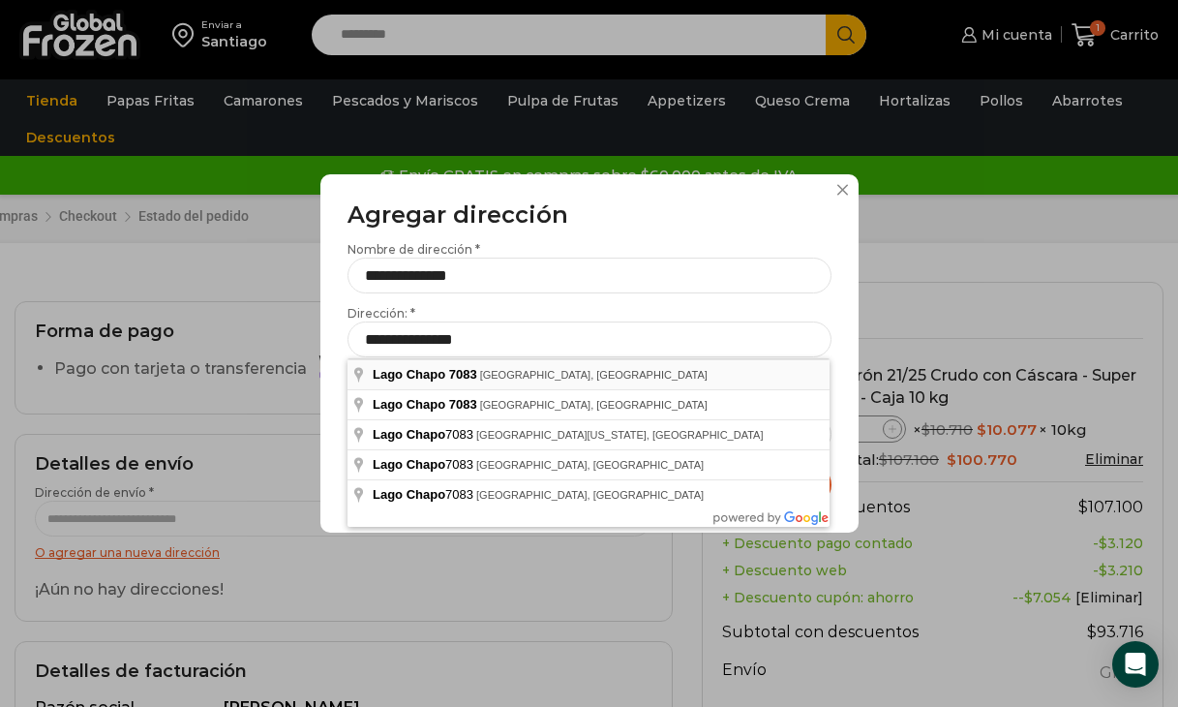
type input "**********"
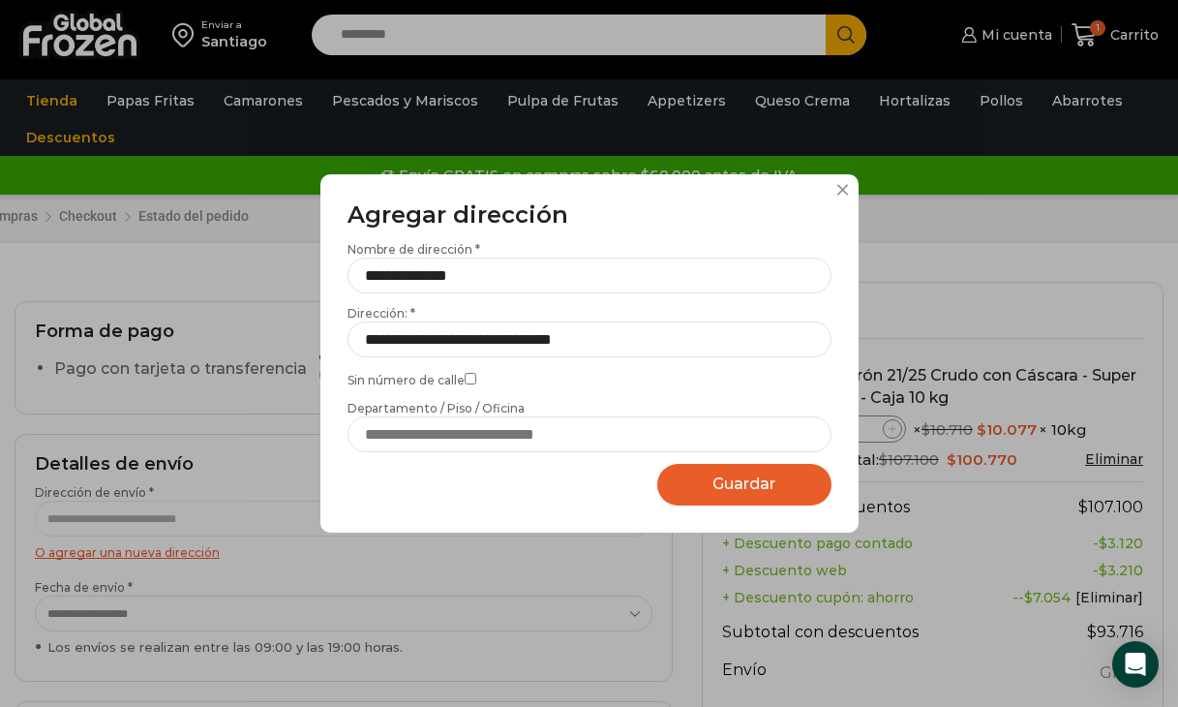
click at [732, 484] on span "Guardar" at bounding box center [744, 483] width 63 height 18
select select "*******"
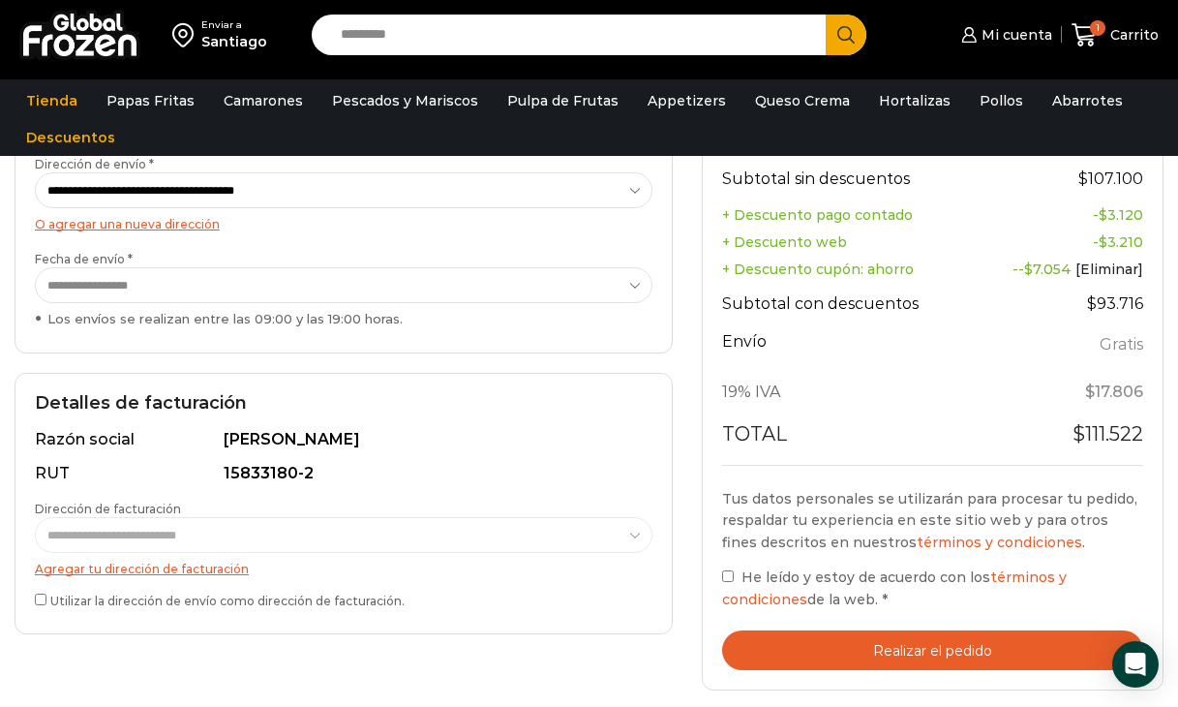
scroll to position [345, 0]
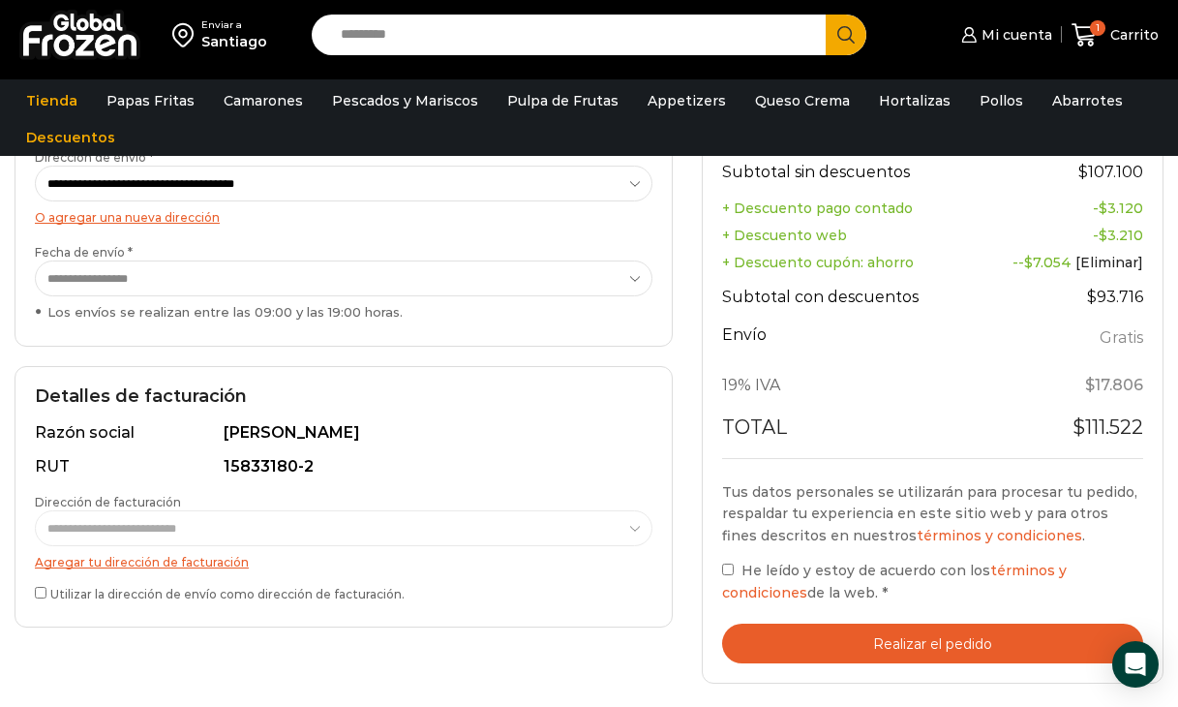
click at [896, 632] on button "Realizar el pedido" at bounding box center [932, 644] width 421 height 40
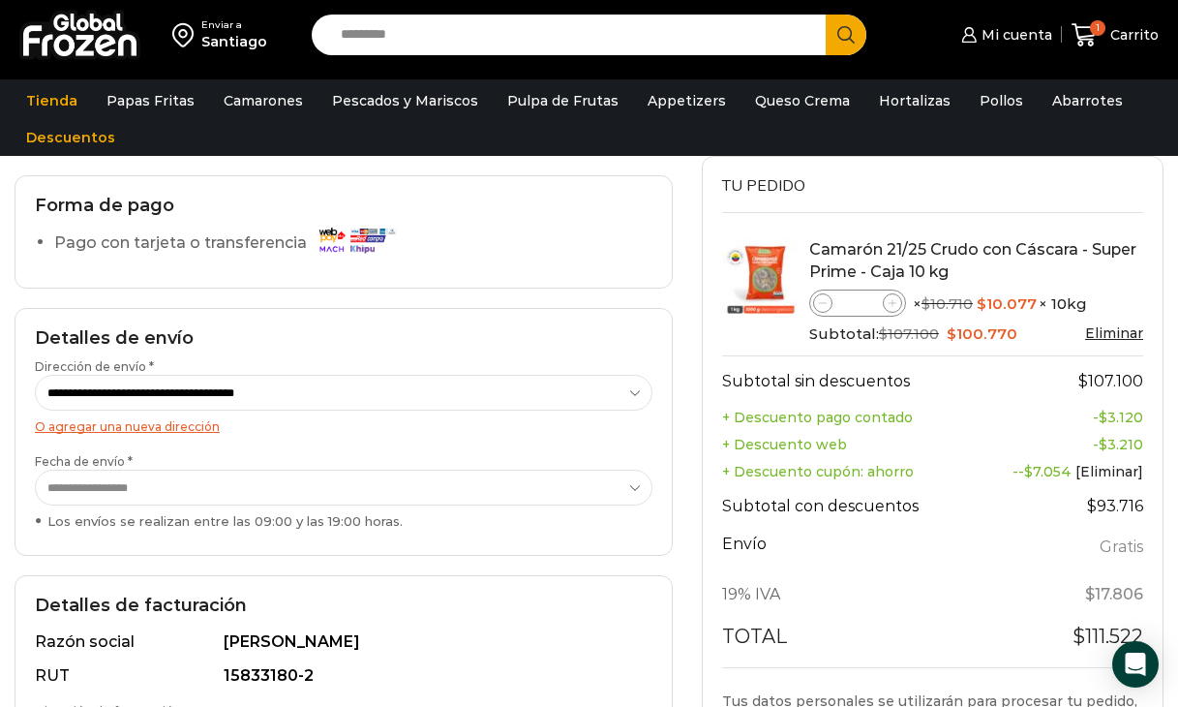
scroll to position [194, 0]
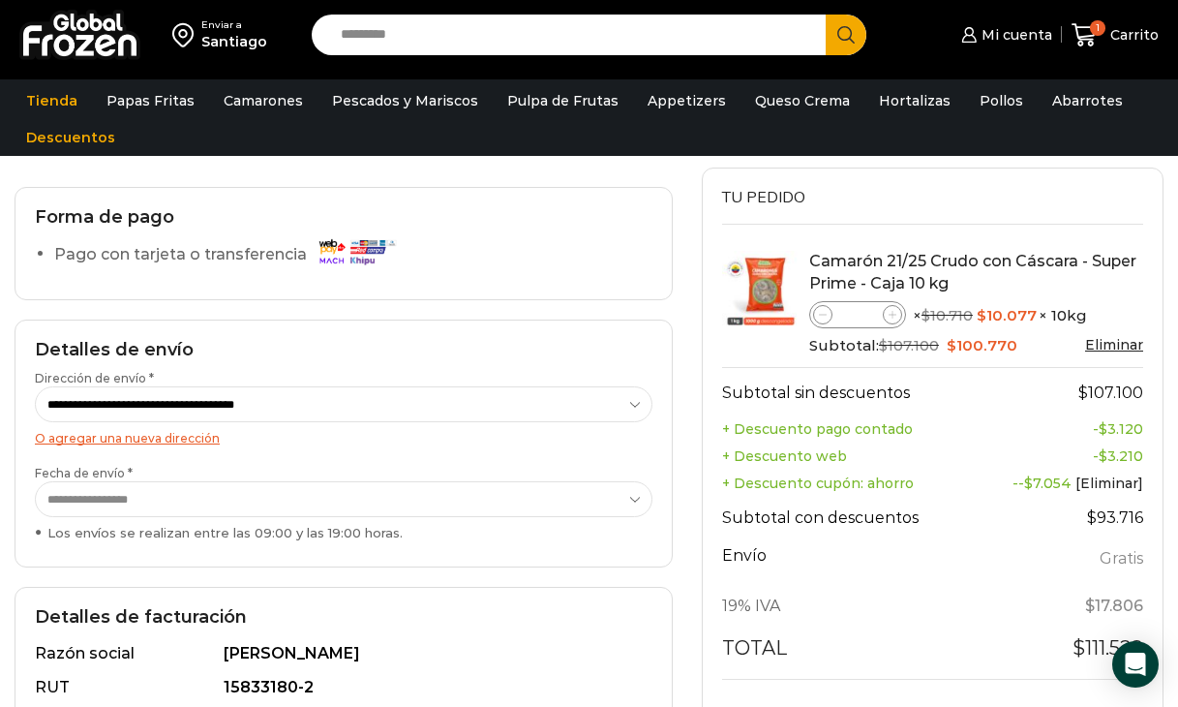
click at [251, 263] on label "Pago con tarjeta o transferencia" at bounding box center [230, 255] width 352 height 34
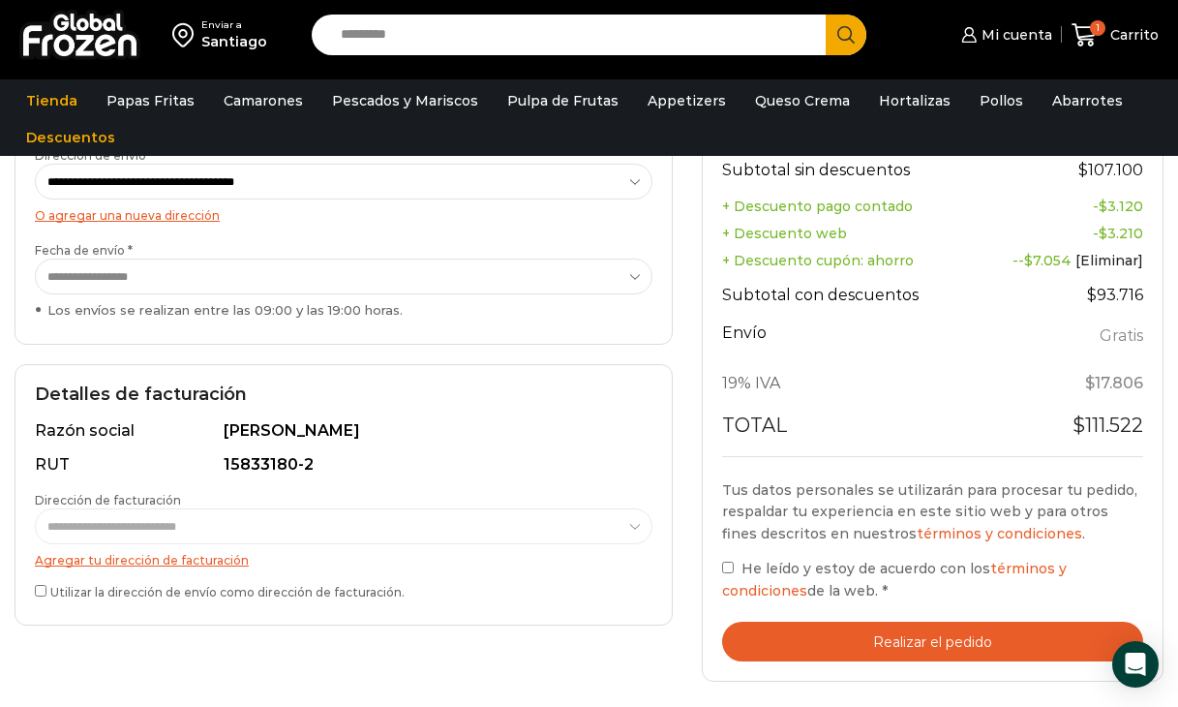
scroll to position [417, 0]
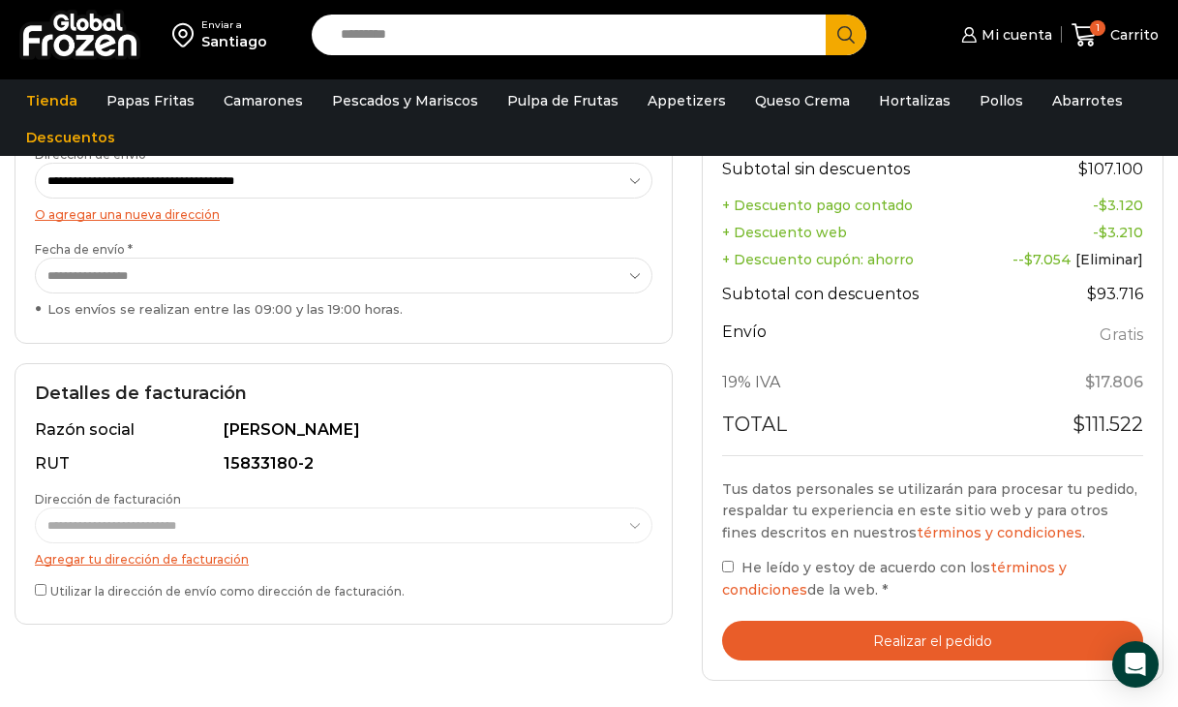
click at [200, 555] on link "Agregar tu dirección de facturación" at bounding box center [142, 559] width 214 height 15
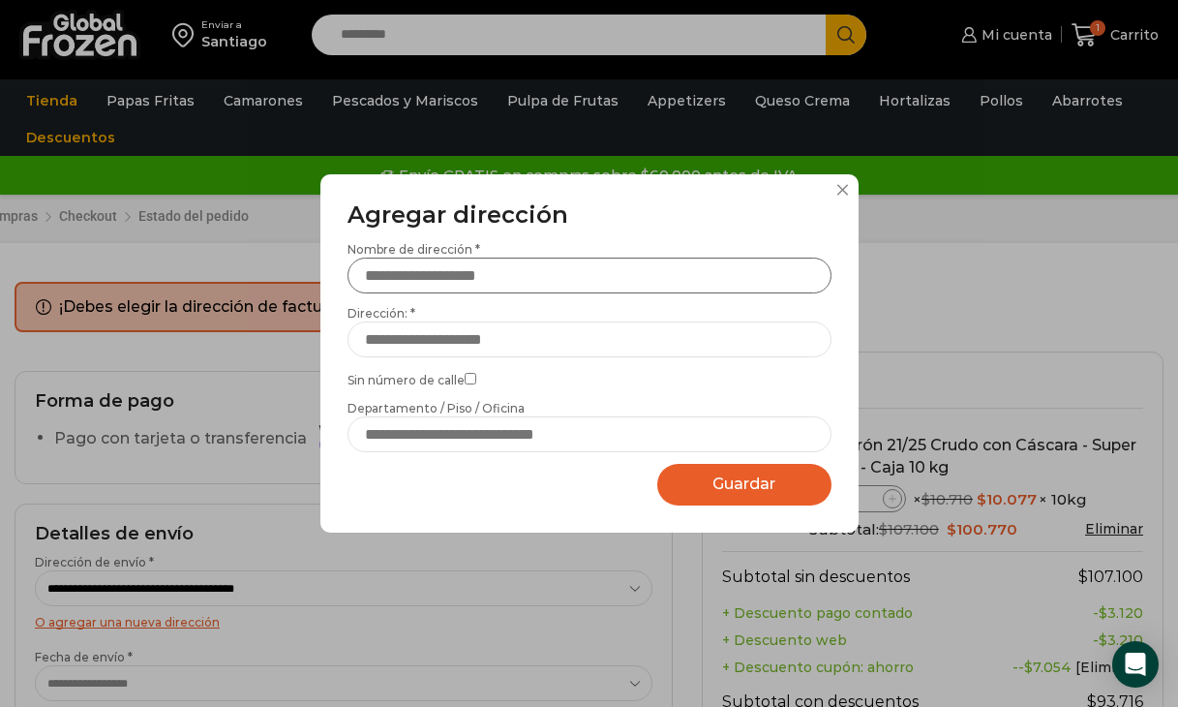
click at [515, 285] on input "Nombre de dirección *" at bounding box center [590, 276] width 484 height 36
type input "**********"
click at [505, 347] on input "Dirección: *" at bounding box center [590, 339] width 484 height 36
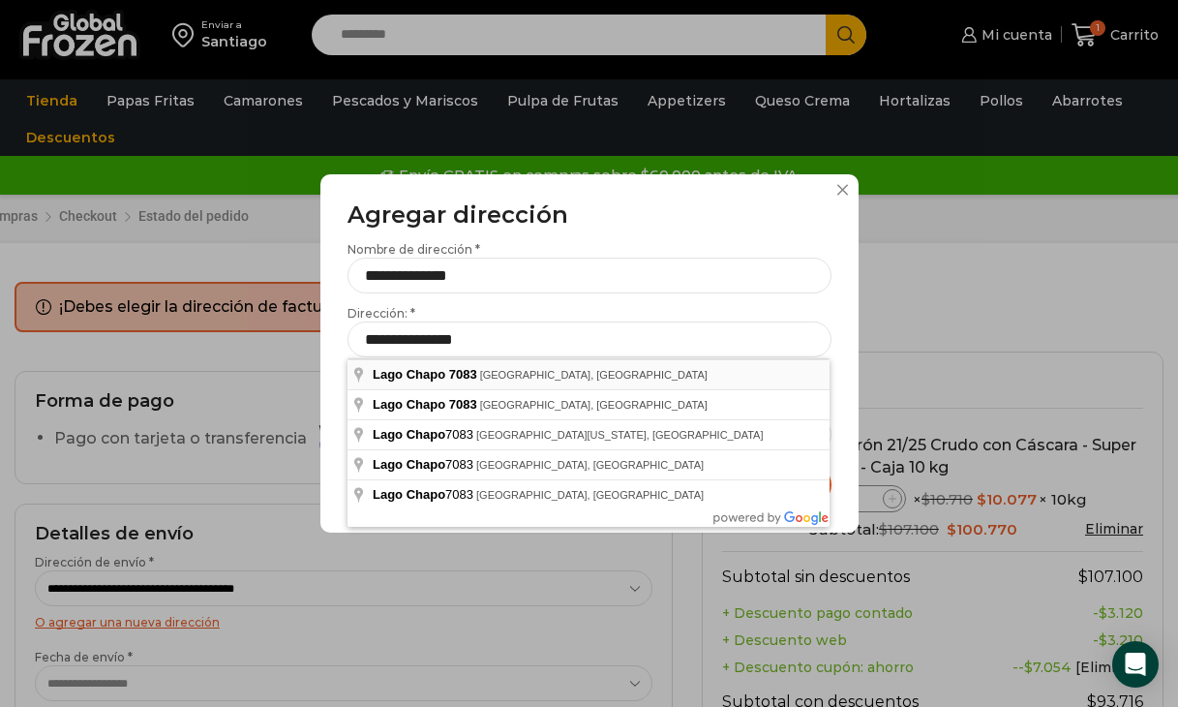
type input "**********"
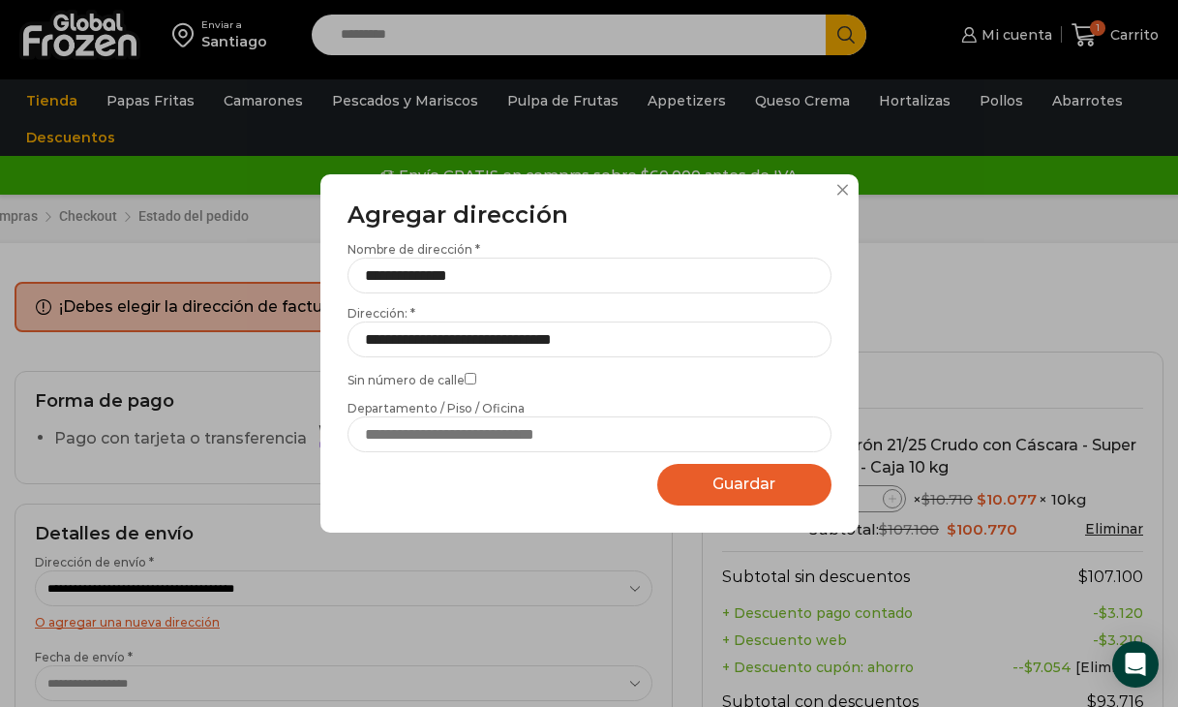
click at [745, 472] on button "Guardar Guardando..." at bounding box center [744, 485] width 174 height 42
select select "*******"
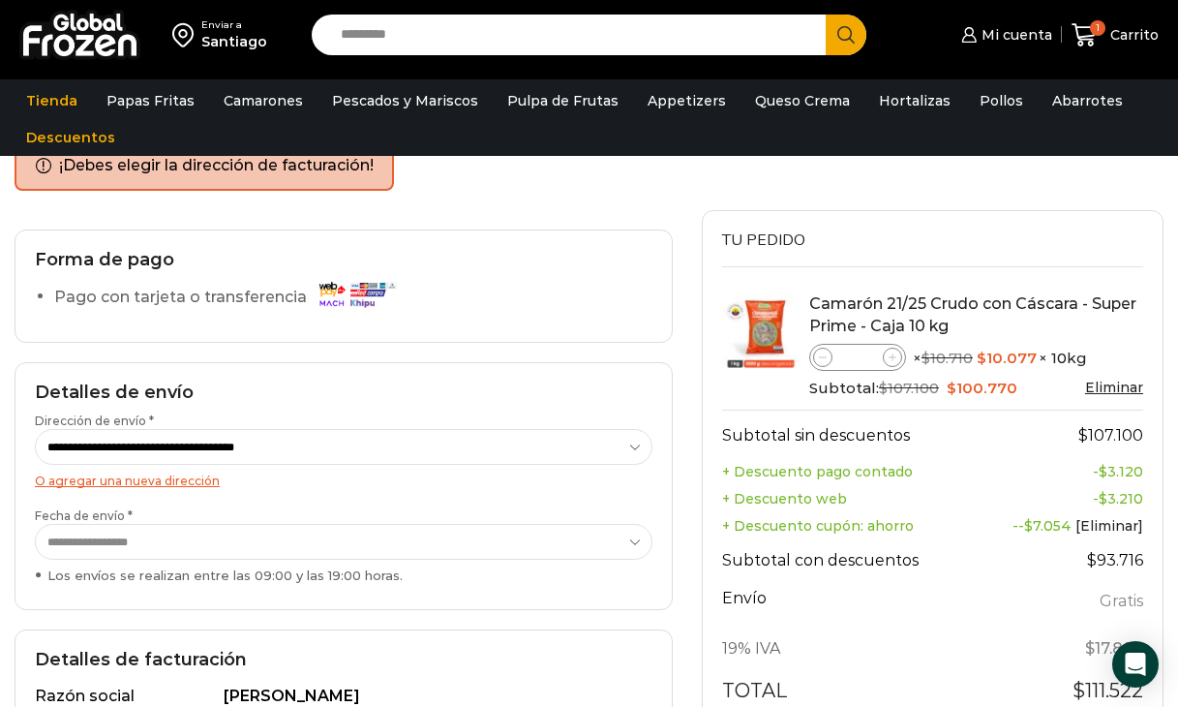
scroll to position [145, 0]
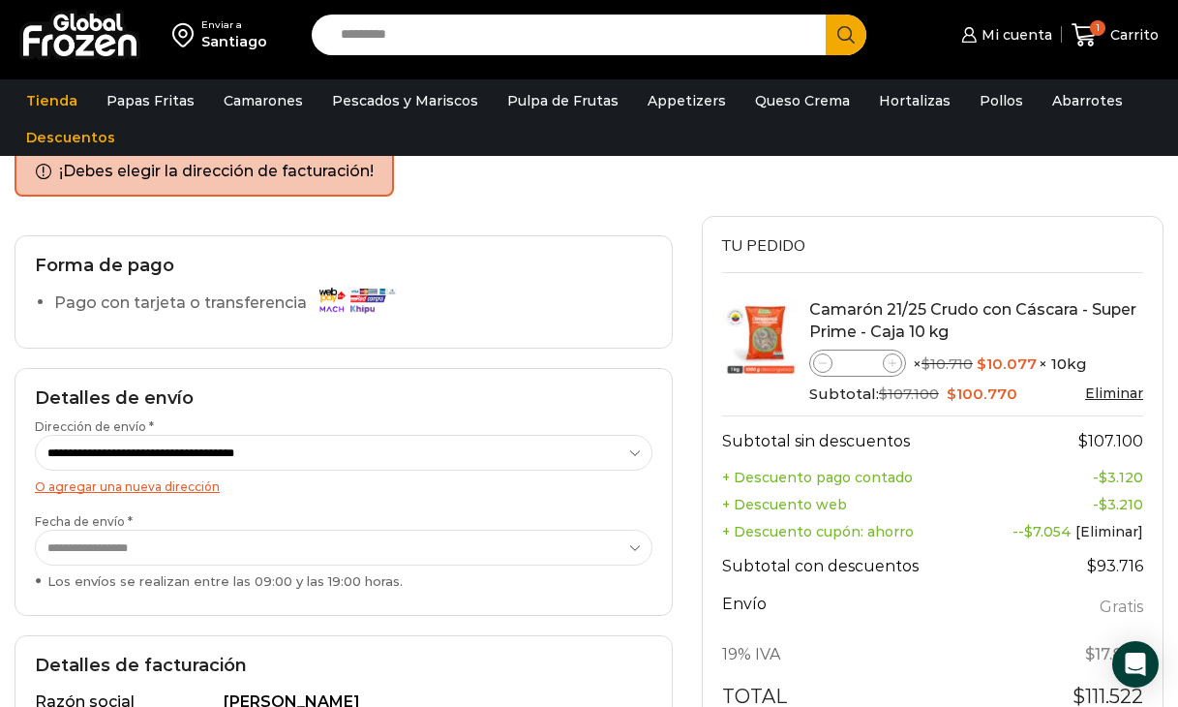
click at [435, 263] on h2 "Forma de pago" at bounding box center [344, 266] width 618 height 21
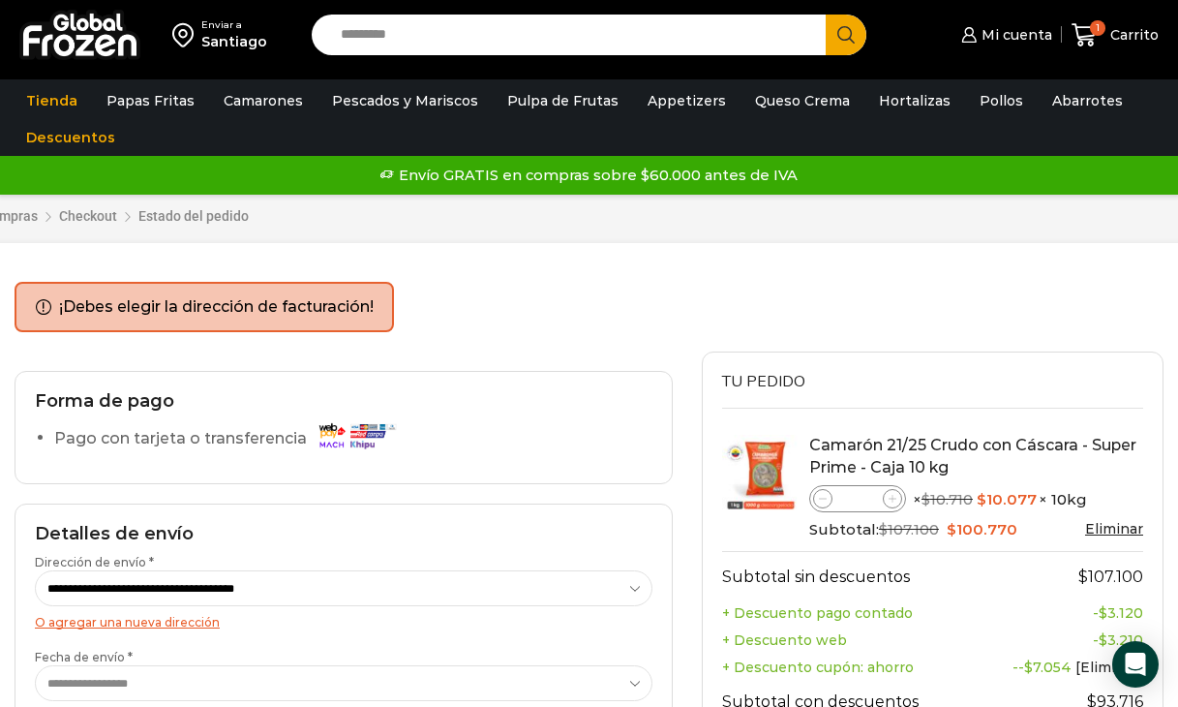
scroll to position [0, 0]
click at [294, 307] on li "¡Debes elegir la dirección de facturación!" at bounding box center [216, 307] width 315 height 22
click at [80, 294] on ul "¡Debes elegir la dirección de facturación!" at bounding box center [205, 307] width 380 height 50
click at [471, 418] on div "Forma de pago Pago con tarjeta o transferencia" at bounding box center [344, 427] width 658 height 112
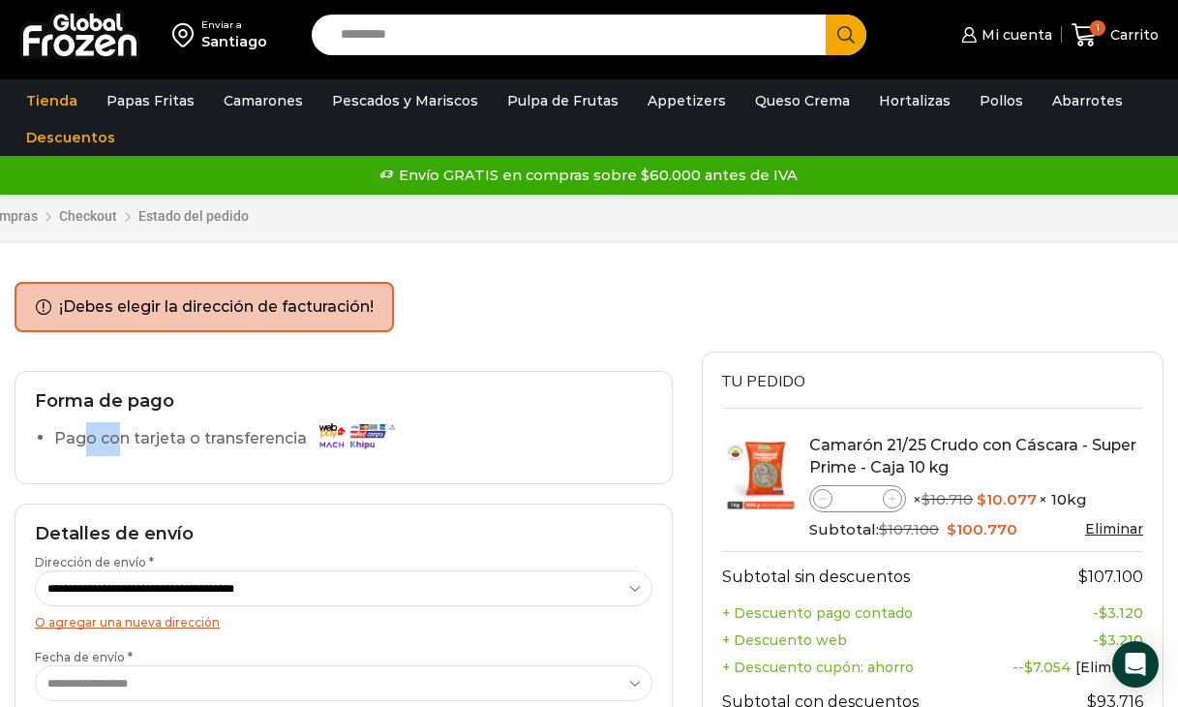
click at [471, 418] on div "Forma de pago Pago con tarjeta o transferencia" at bounding box center [344, 427] width 658 height 112
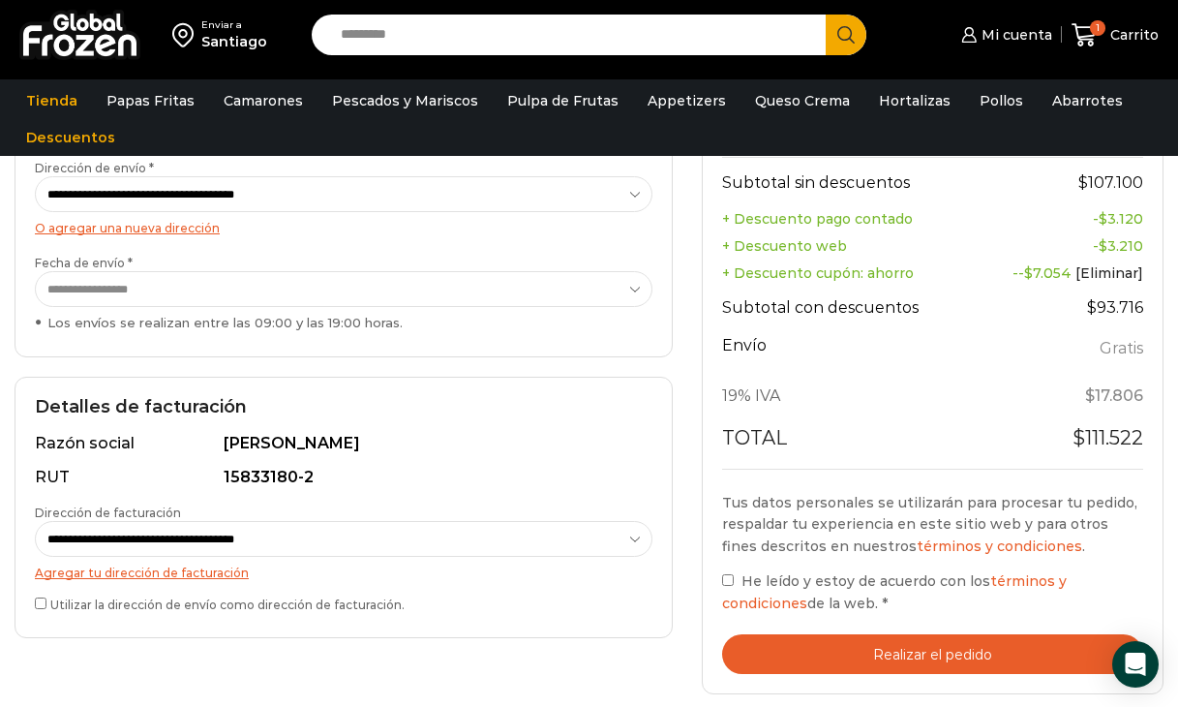
scroll to position [405, 0]
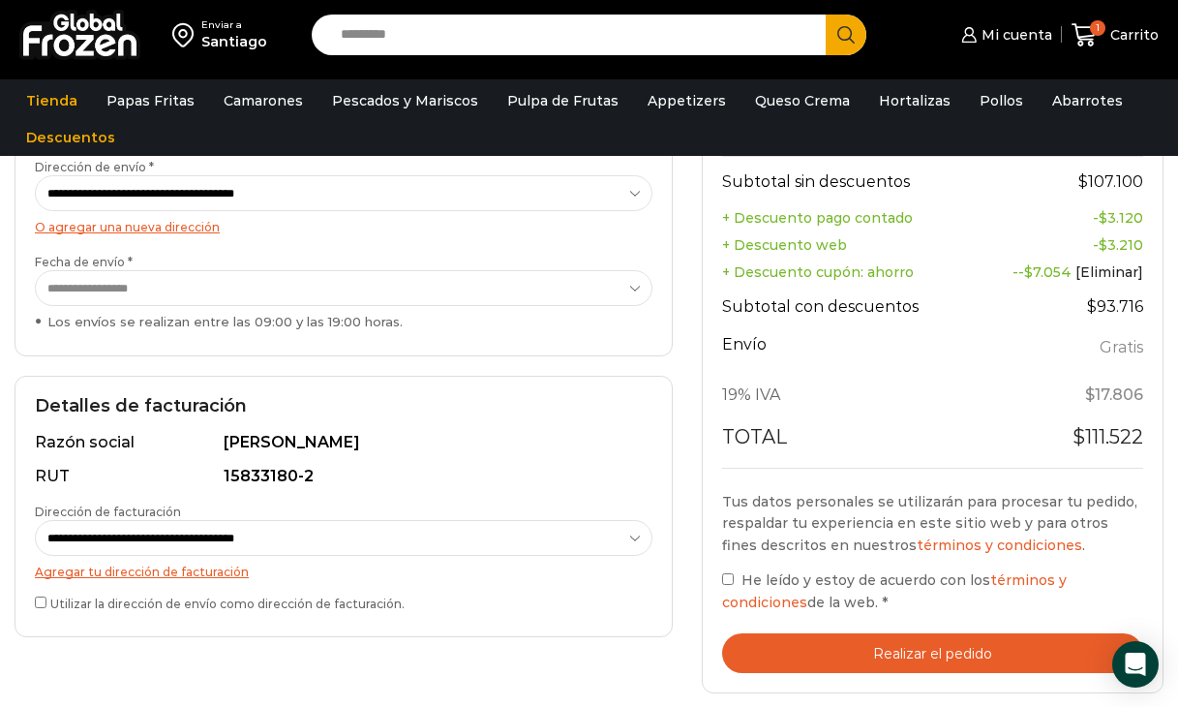
click at [100, 565] on link "Agregar tu dirección de facturación" at bounding box center [142, 572] width 214 height 15
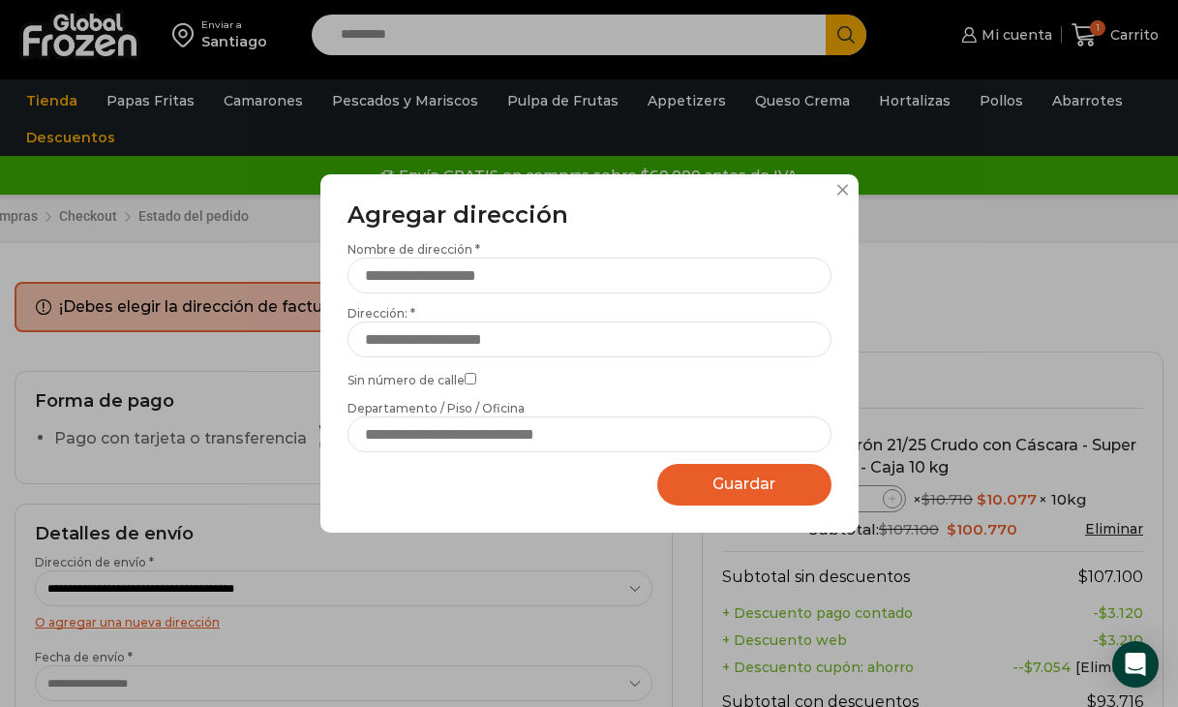
click at [840, 183] on div "Agregar dirección Por favor actualice su dirección de envío actual Nombre de di…" at bounding box center [590, 353] width 538 height 358
click at [843, 196] on button at bounding box center [844, 190] width 12 height 12
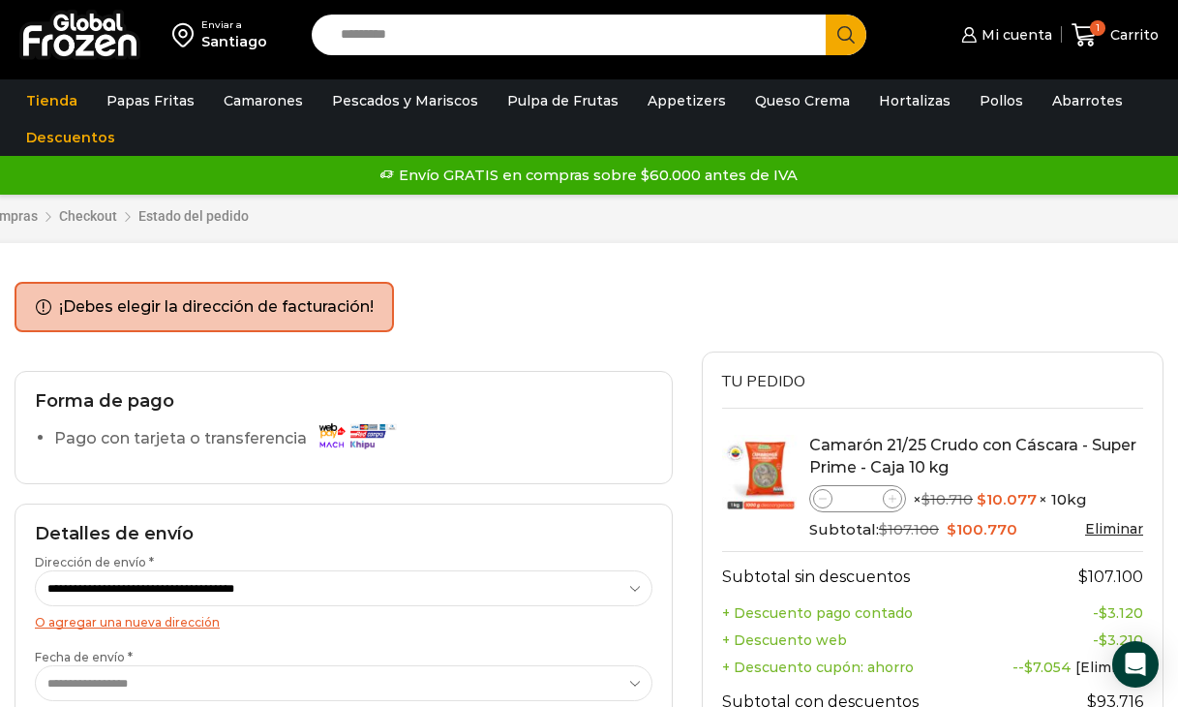
click at [596, 299] on div "¡Debes elegir la dirección de facturación!" at bounding box center [589, 307] width 1149 height 50
click at [89, 217] on div "Carrito de compras Checkout Estado del pedido" at bounding box center [603, 209] width 1364 height 69
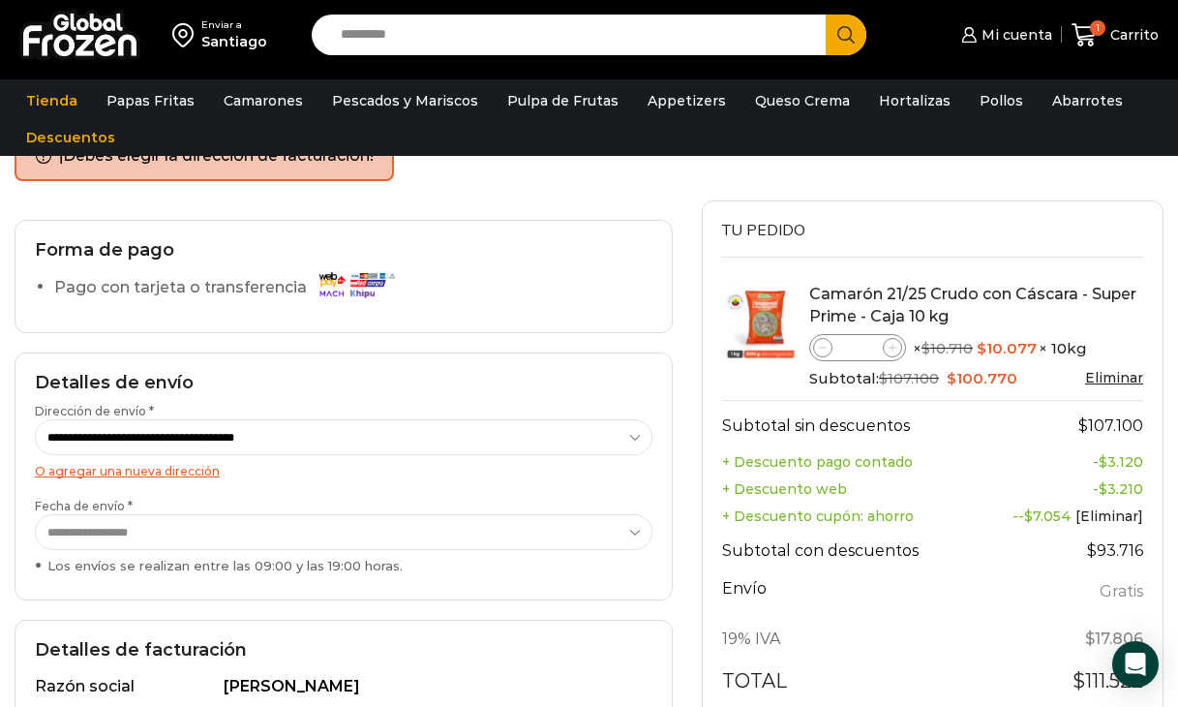
scroll to position [164, 0]
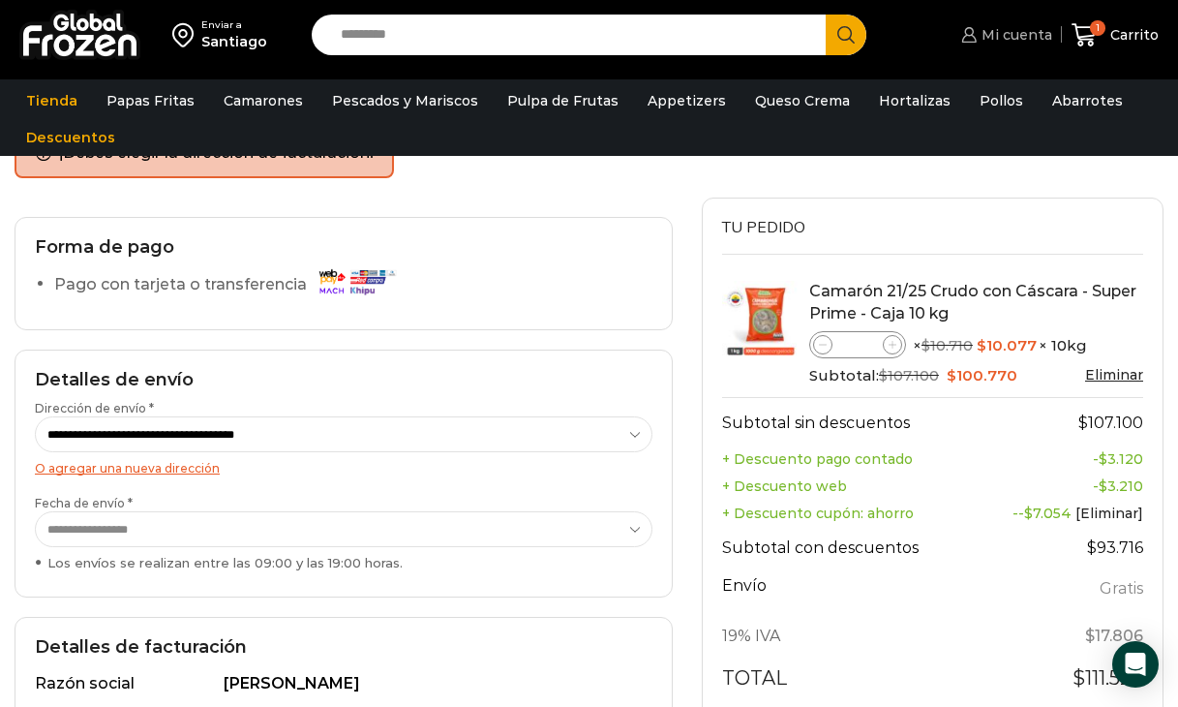
click at [1019, 26] on span "Mi cuenta" at bounding box center [1015, 34] width 76 height 19
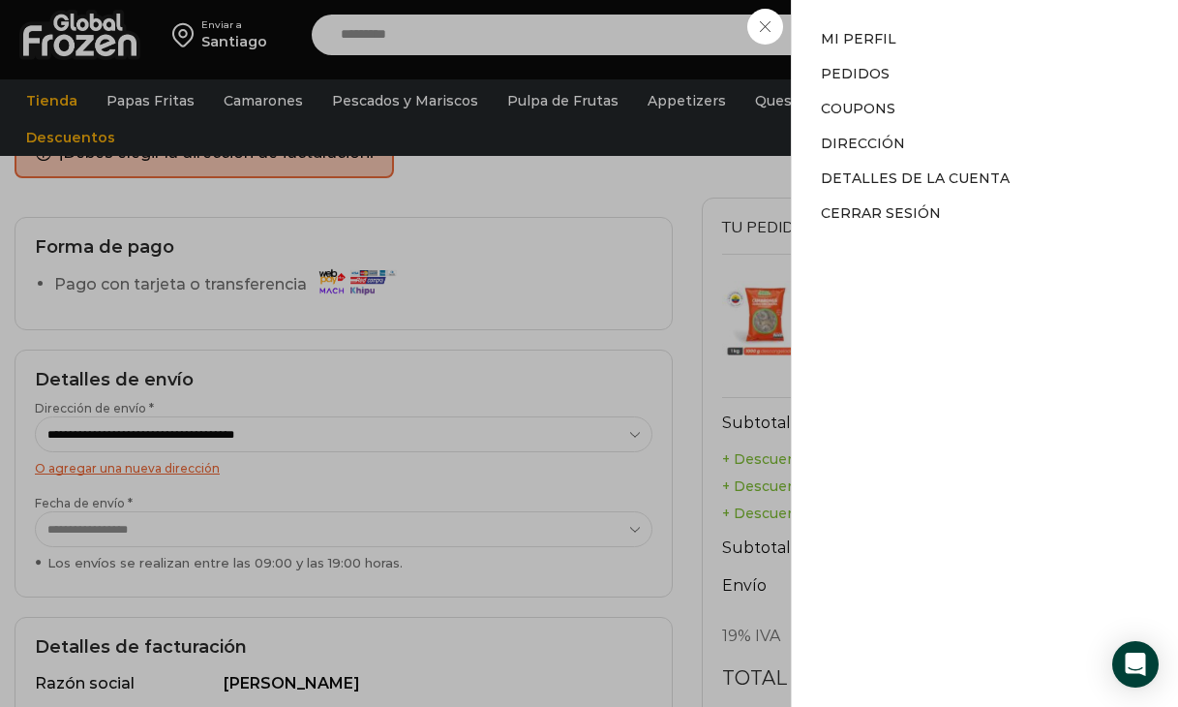
click at [957, 54] on div "Mi cuenta Mi cuenta Mi perfil Pedidos Descargas Coupons Dirección Detalles de l…" at bounding box center [1004, 34] width 95 height 39
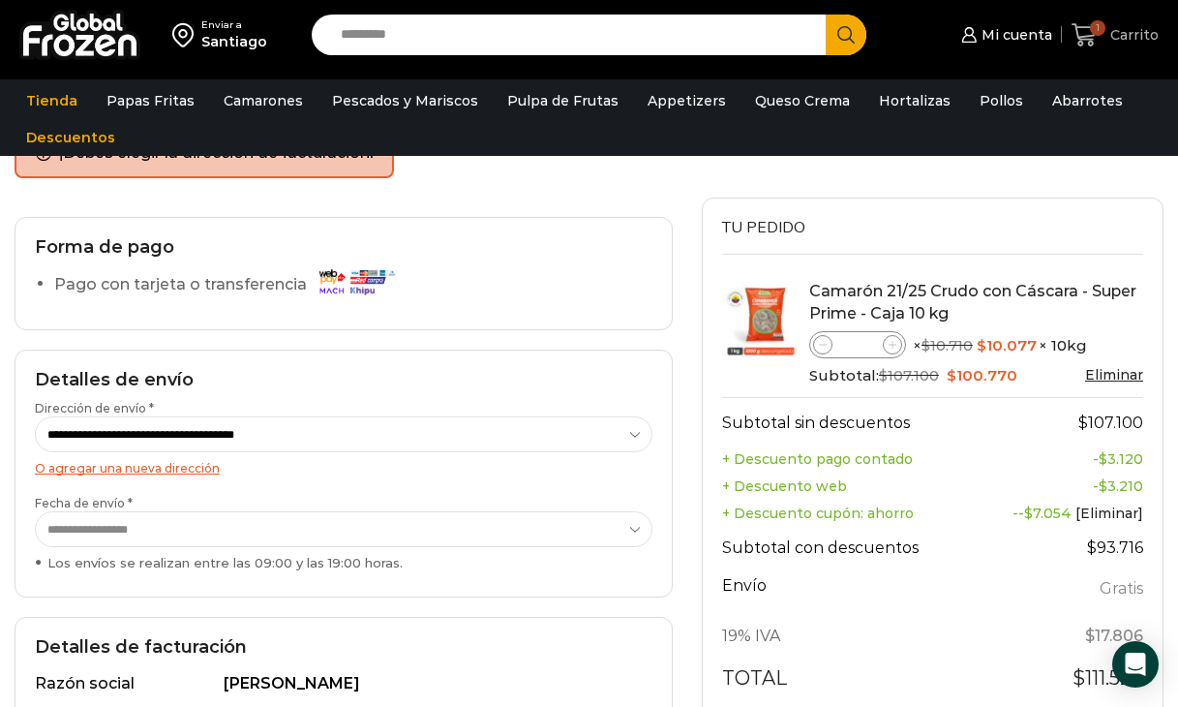
click at [1113, 35] on span "Carrito" at bounding box center [1132, 34] width 53 height 19
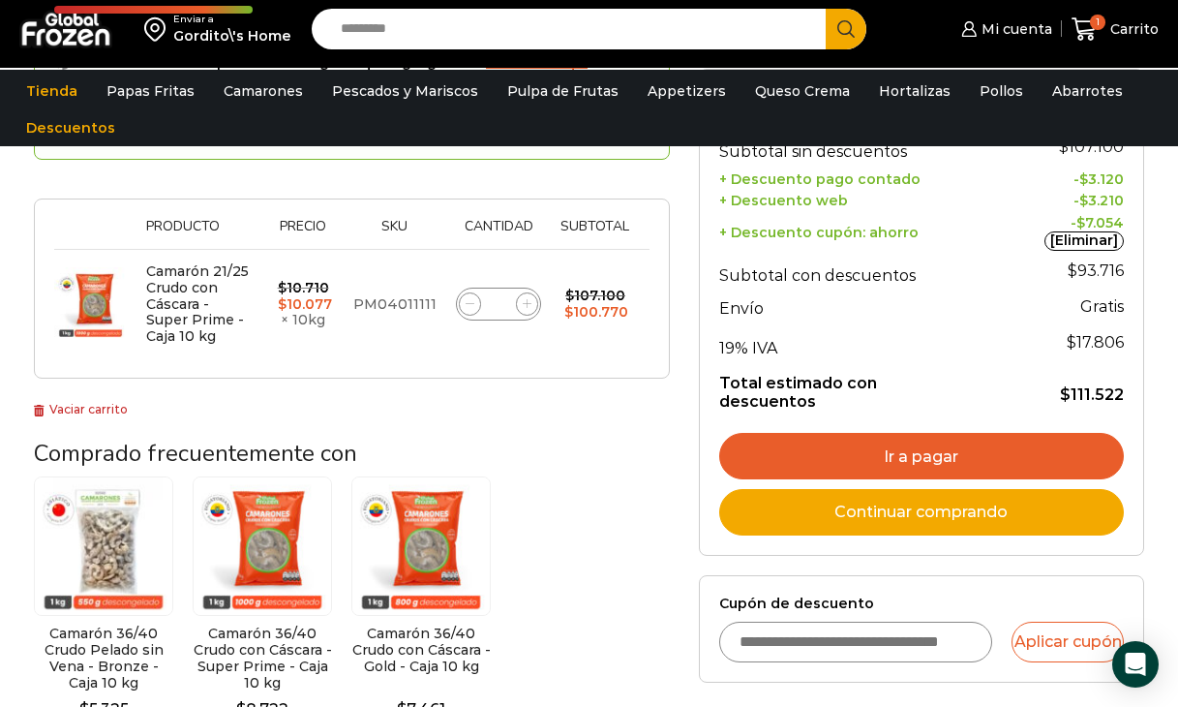
scroll to position [209, 0]
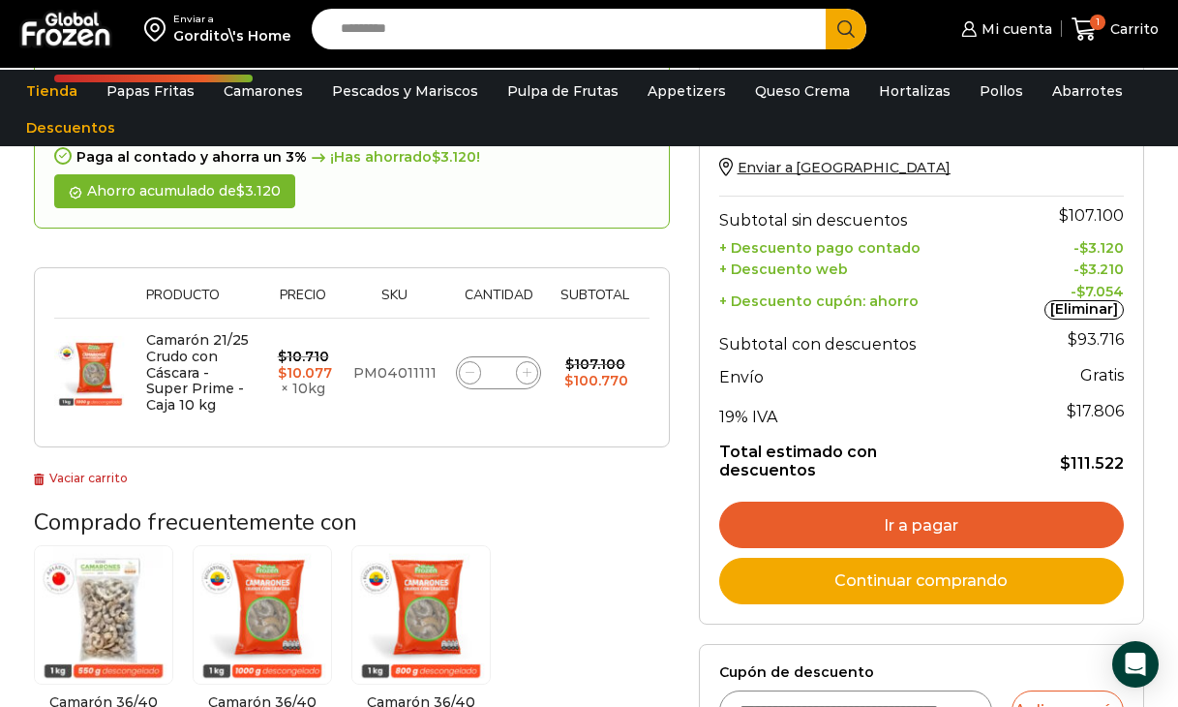
click at [895, 502] on link "Ir a pagar" at bounding box center [921, 525] width 405 height 46
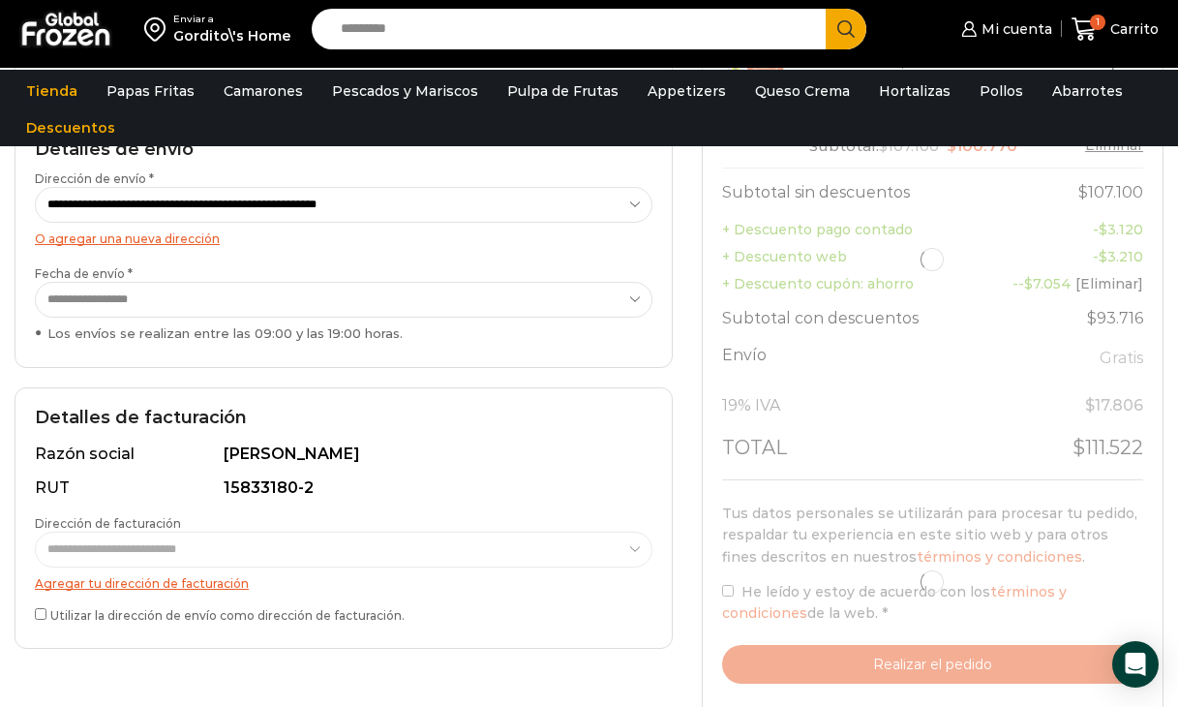
scroll to position [320, 0]
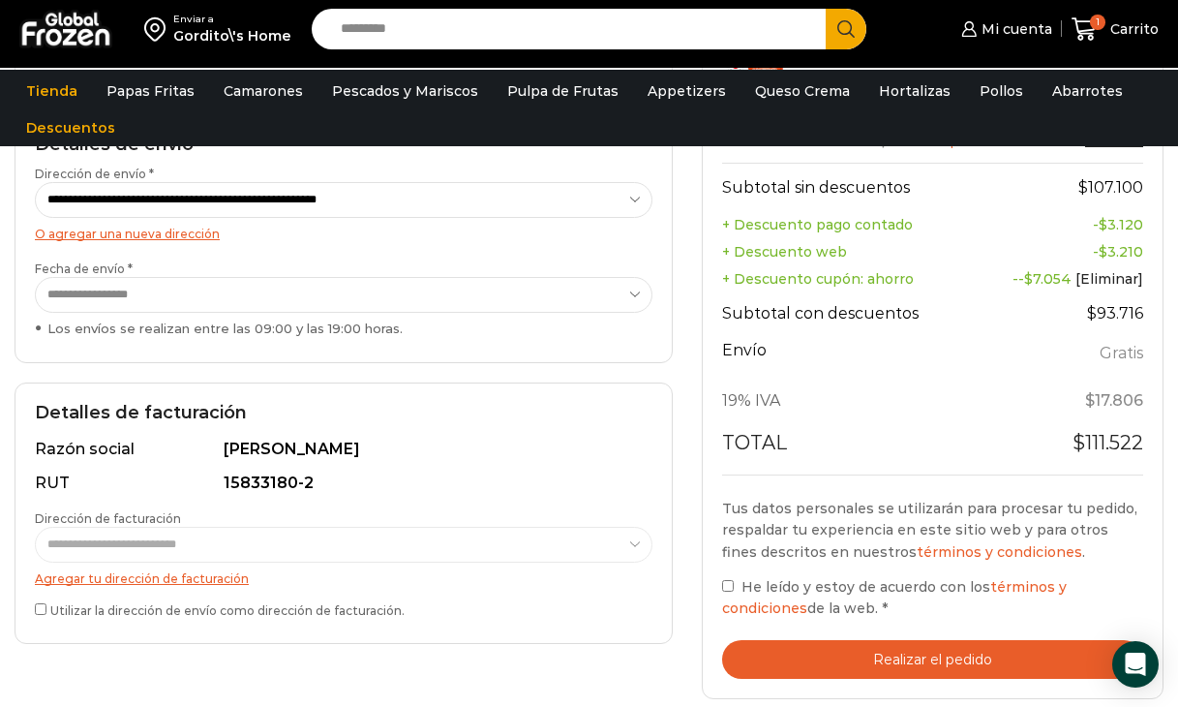
click at [871, 648] on button "Realizar el pedido" at bounding box center [932, 660] width 421 height 40
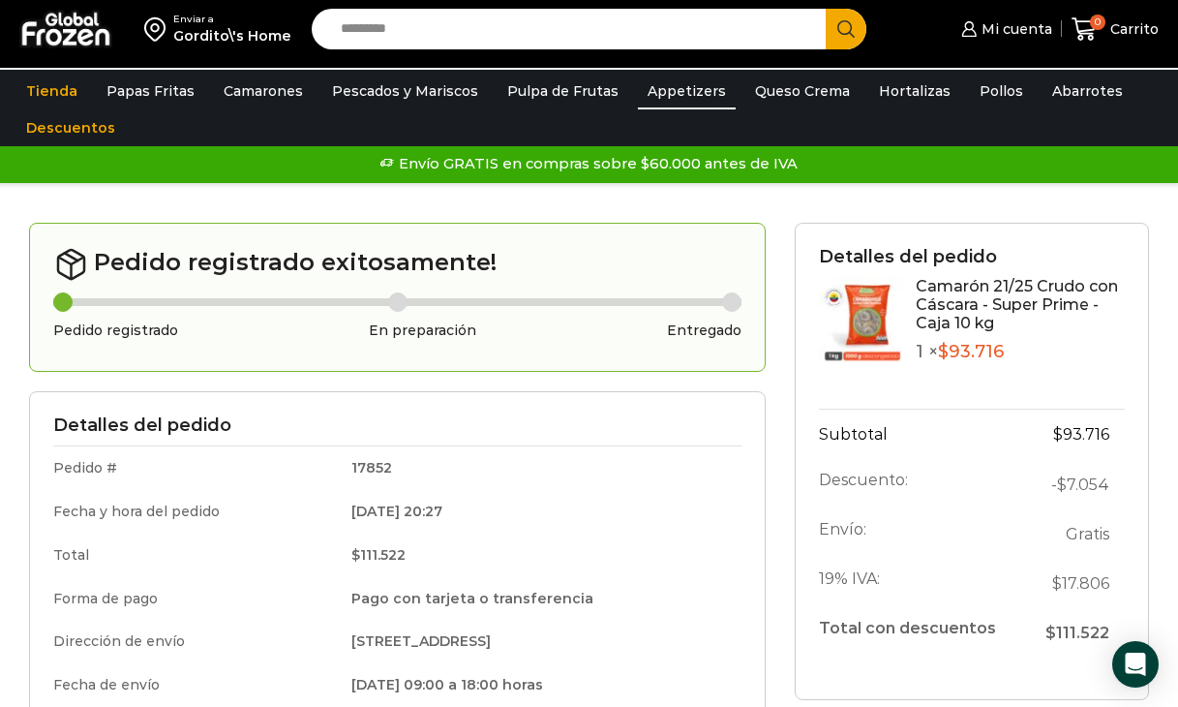
click at [661, 84] on link "Appetizers" at bounding box center [687, 91] width 98 height 37
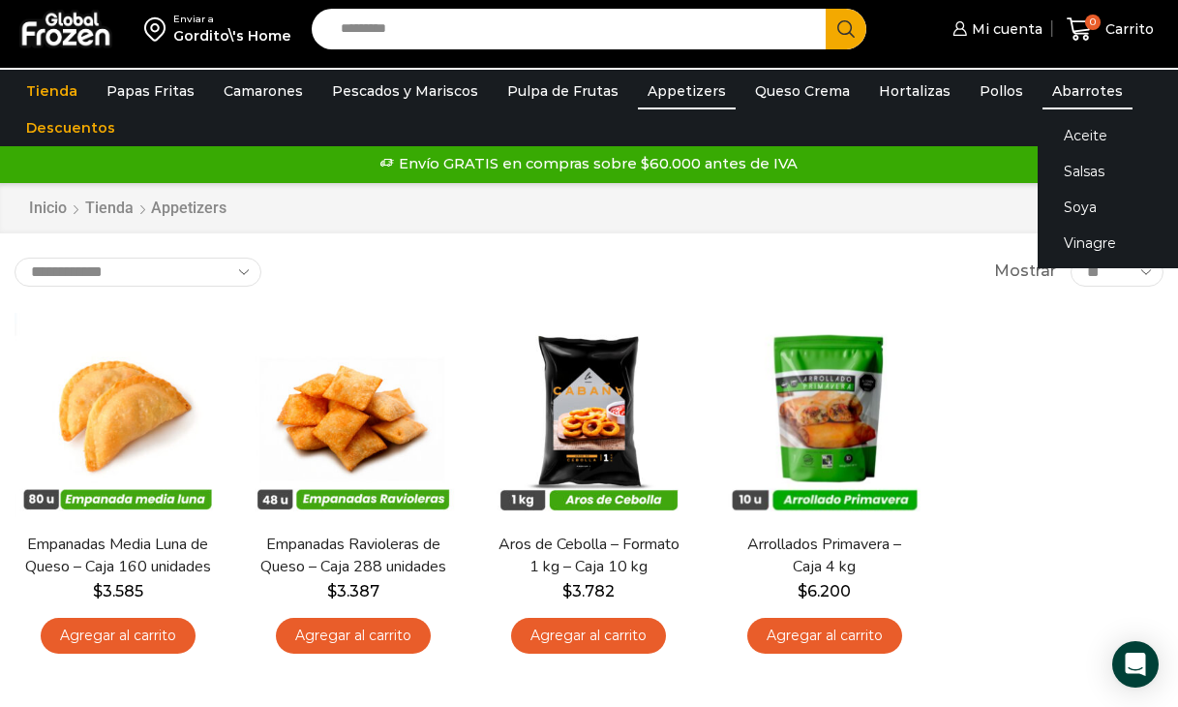
click at [1063, 86] on link "Abarrotes" at bounding box center [1088, 91] width 90 height 37
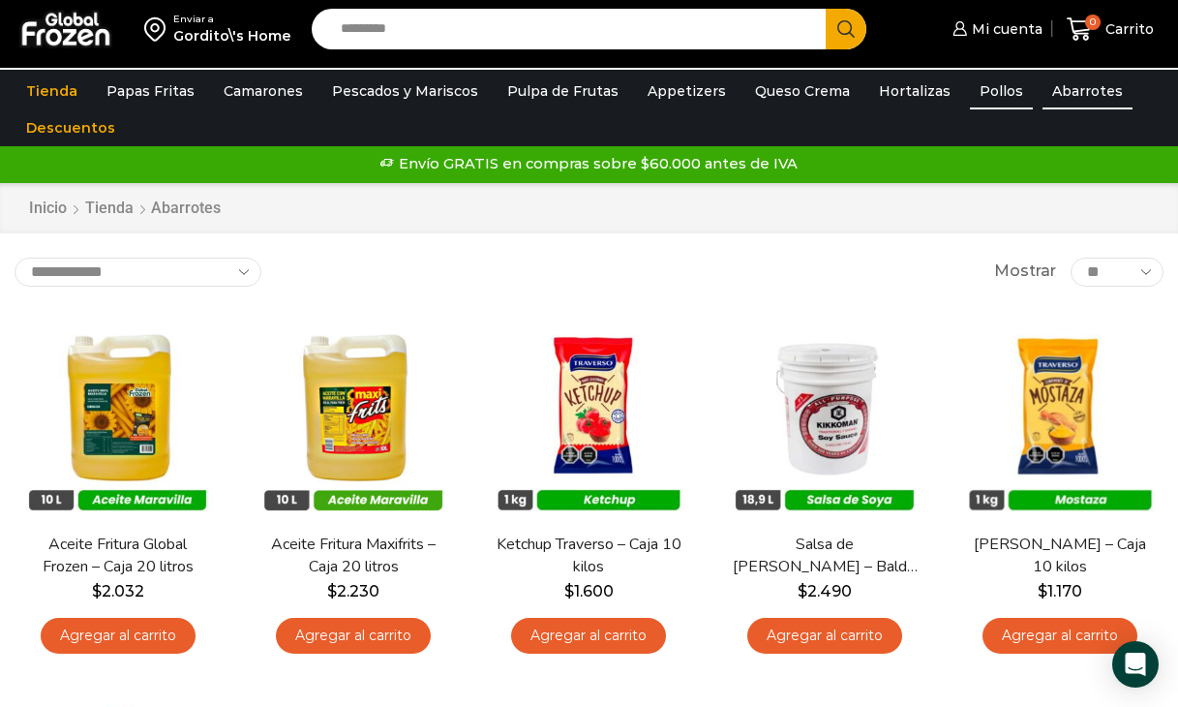
click at [970, 88] on link "Pollos" at bounding box center [1001, 91] width 63 height 37
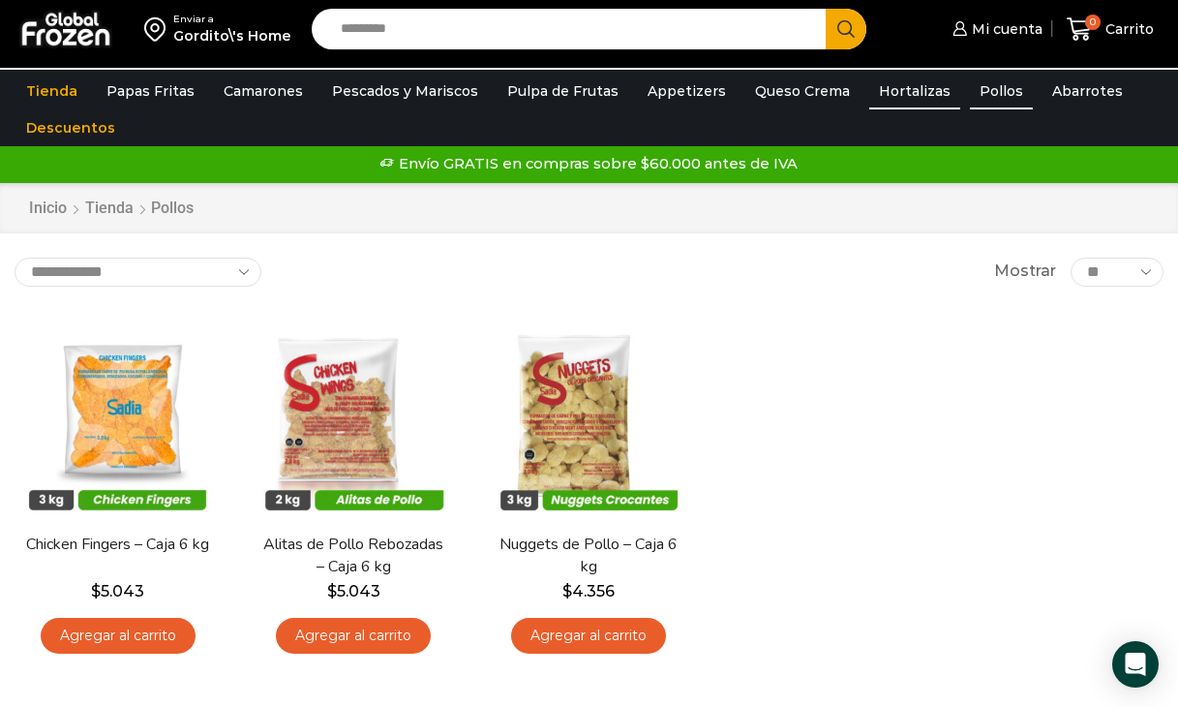
click at [876, 88] on link "Hortalizas" at bounding box center [915, 91] width 91 height 37
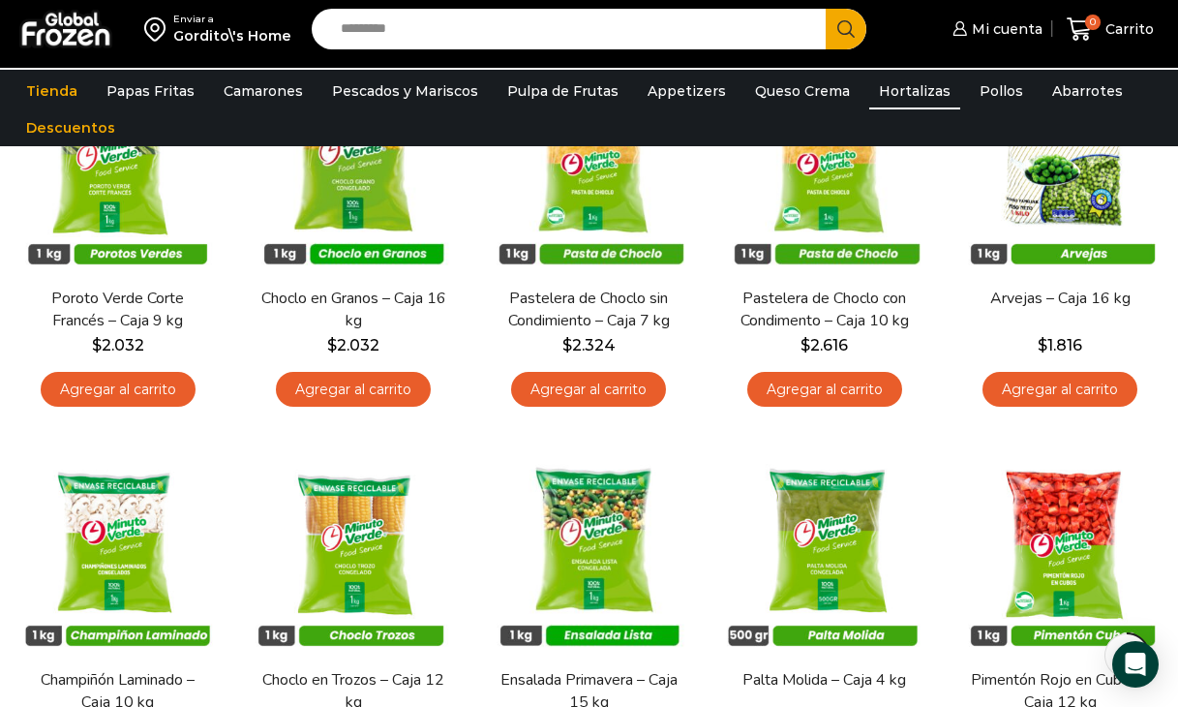
scroll to position [260, 0]
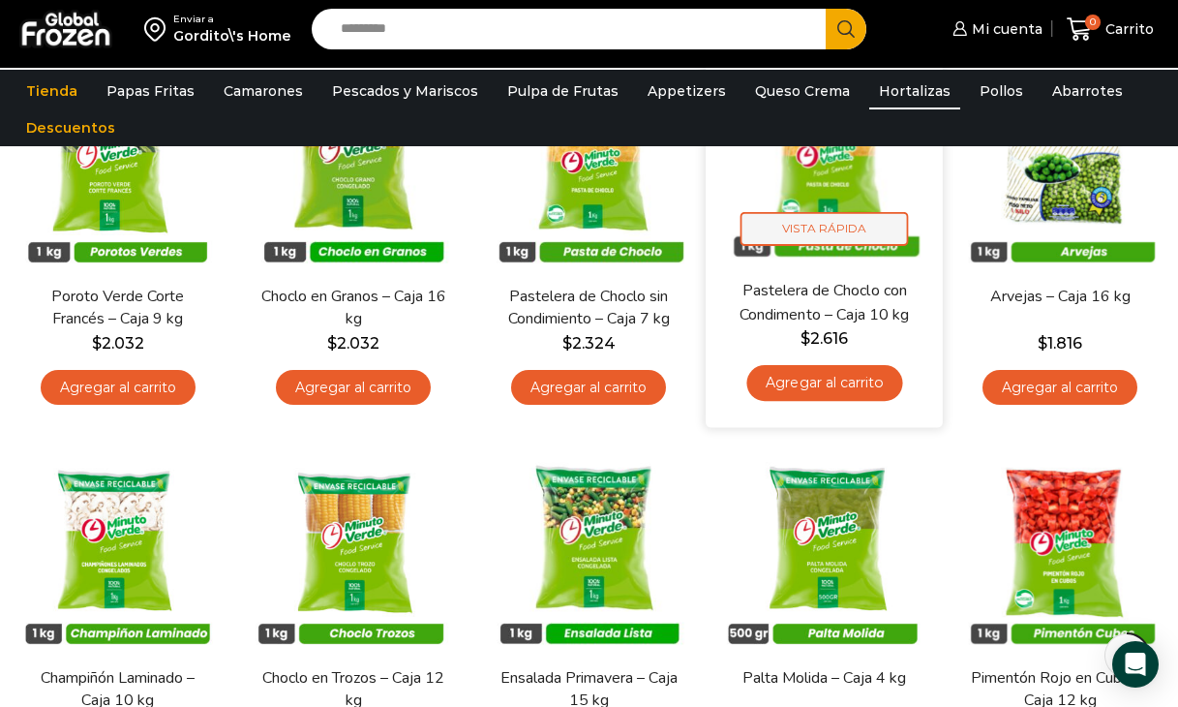
click at [808, 220] on span "Vista Rápida" at bounding box center [825, 230] width 168 height 34
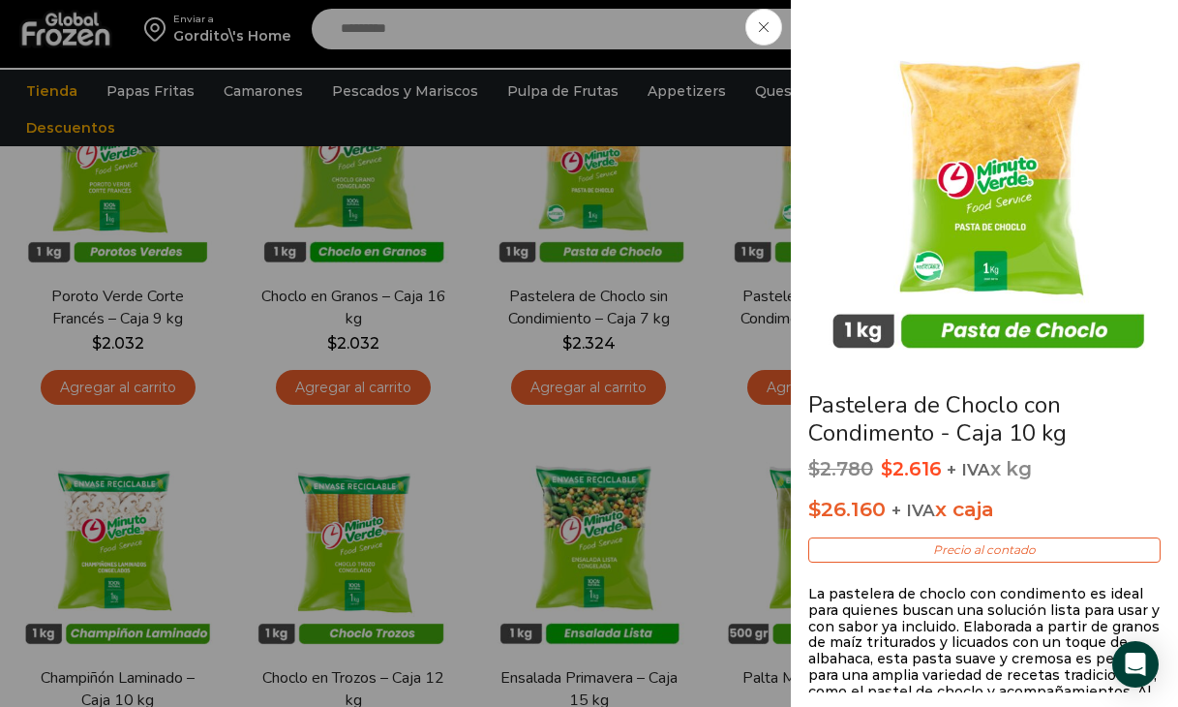
click at [766, 29] on icon at bounding box center [764, 27] width 10 height 10
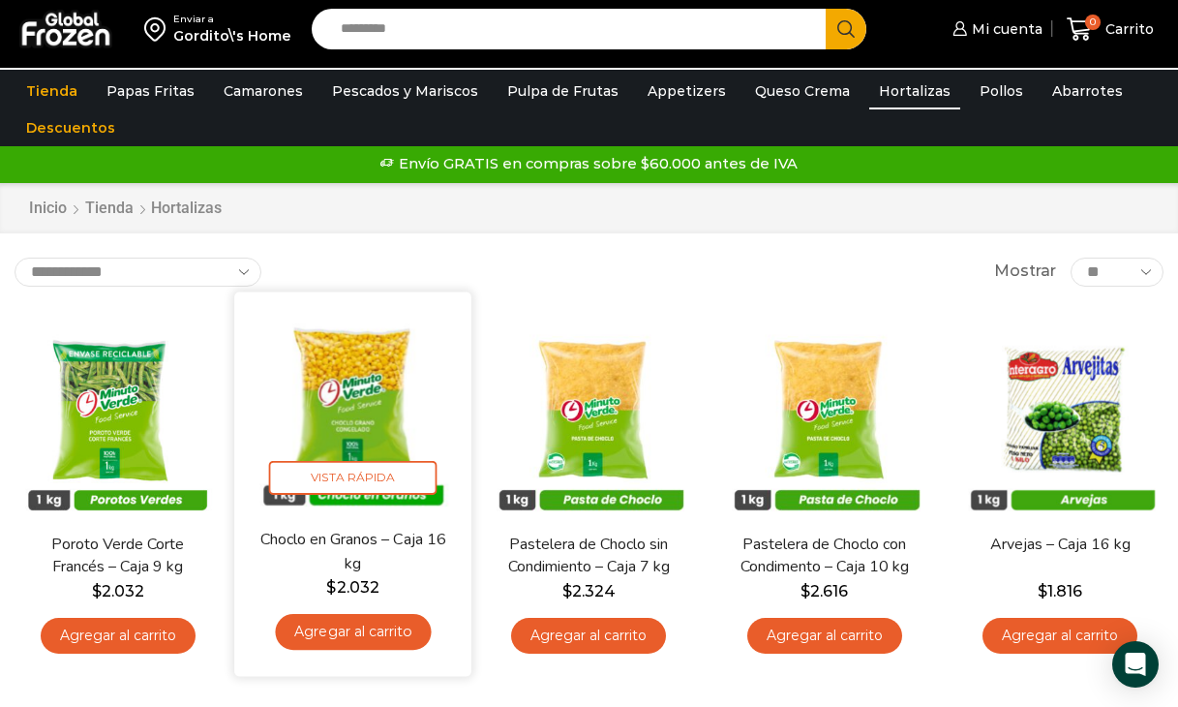
scroll to position [0, 0]
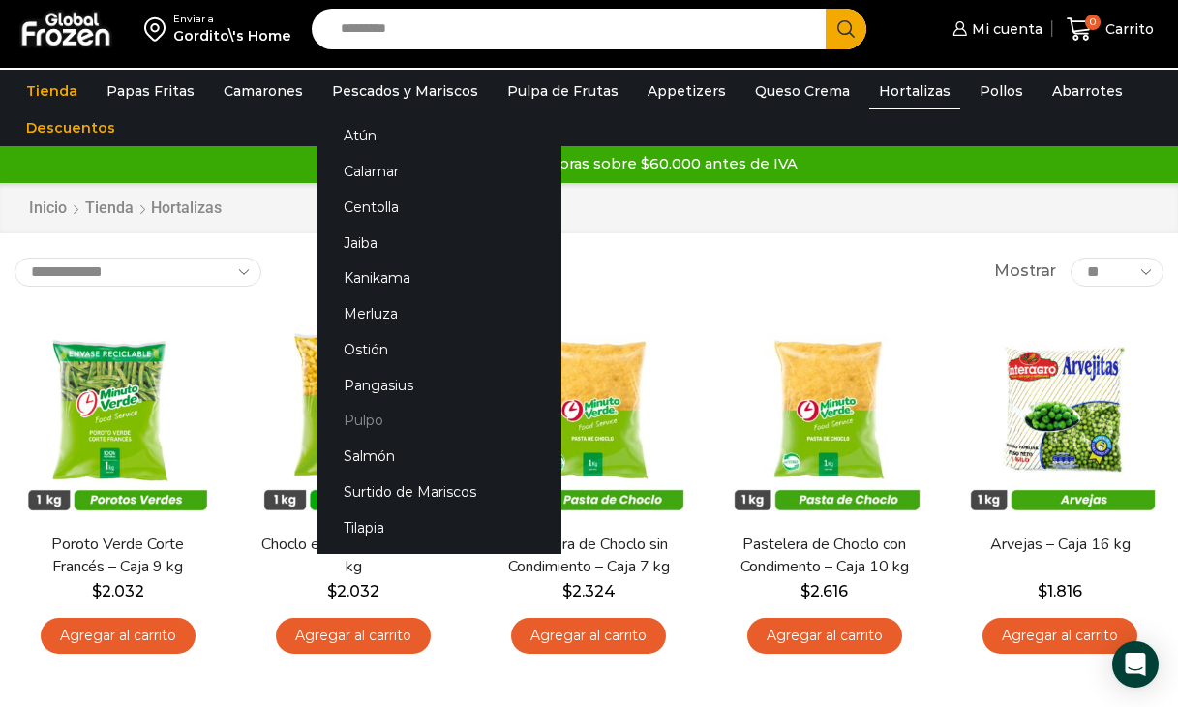
click at [357, 418] on link "Pulpo" at bounding box center [440, 421] width 244 height 36
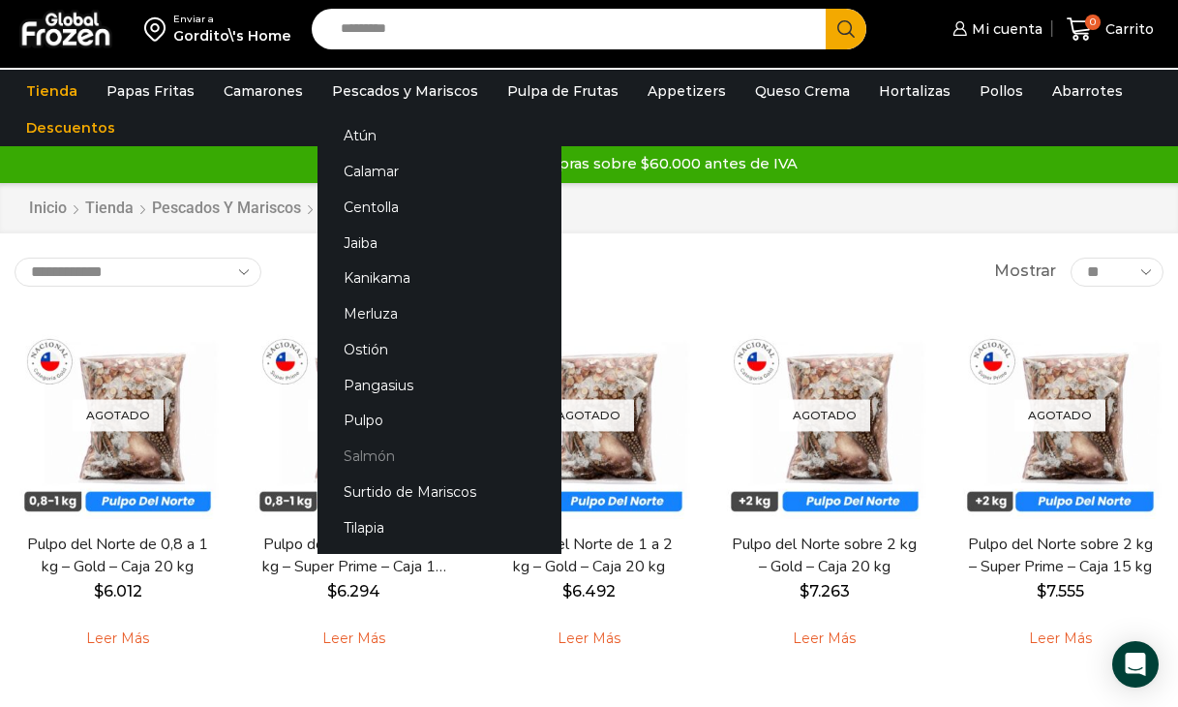
click at [356, 454] on link "Salmón" at bounding box center [440, 457] width 244 height 36
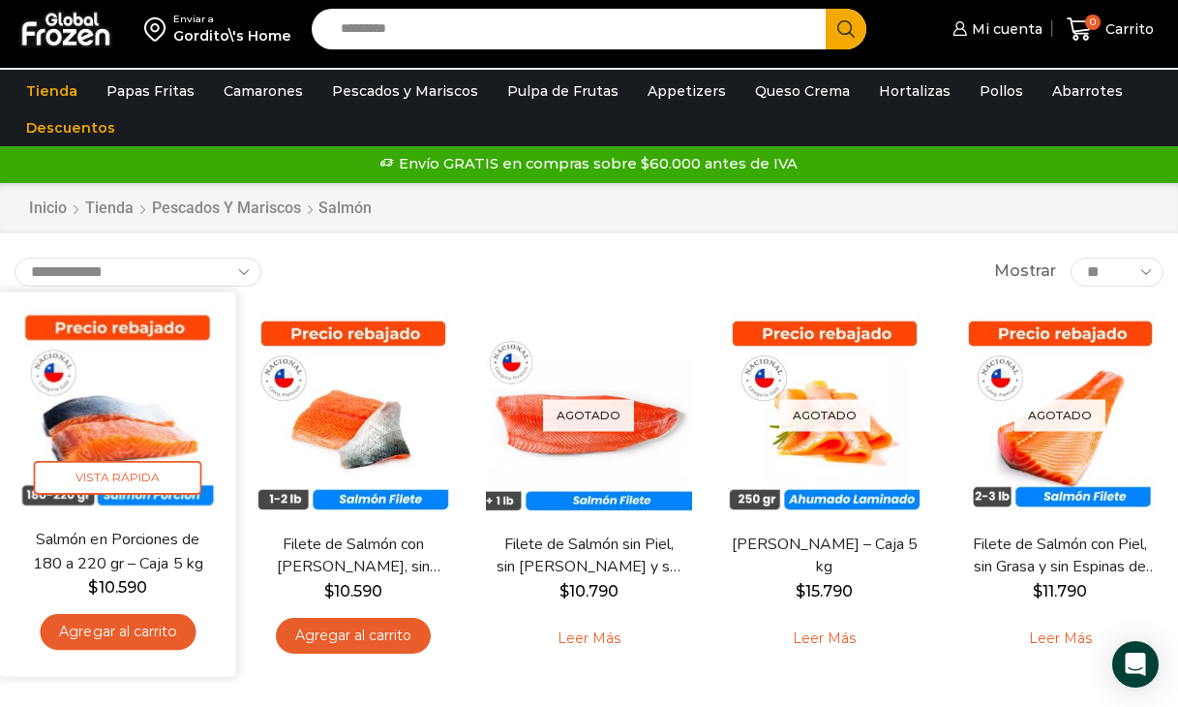
click at [125, 396] on img at bounding box center [118, 410] width 208 height 208
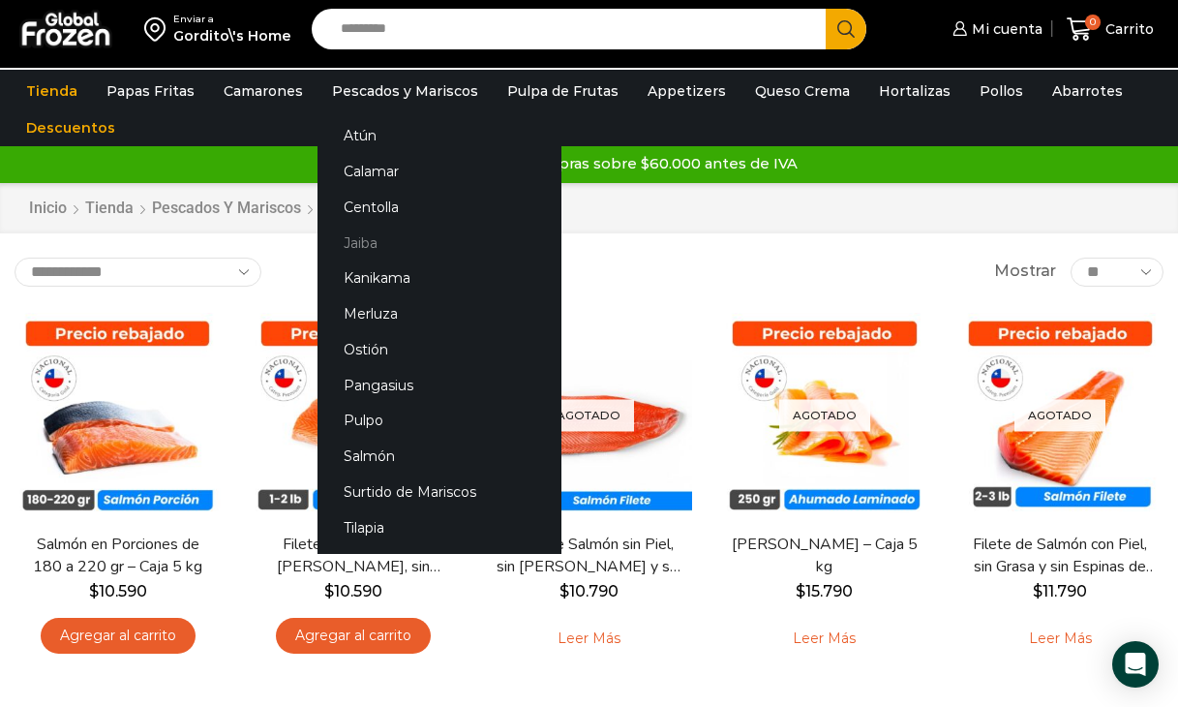
click at [349, 241] on link "Jaiba" at bounding box center [440, 243] width 244 height 36
